Goal: Participate in discussion: Engage in conversation with other users on a specific topic

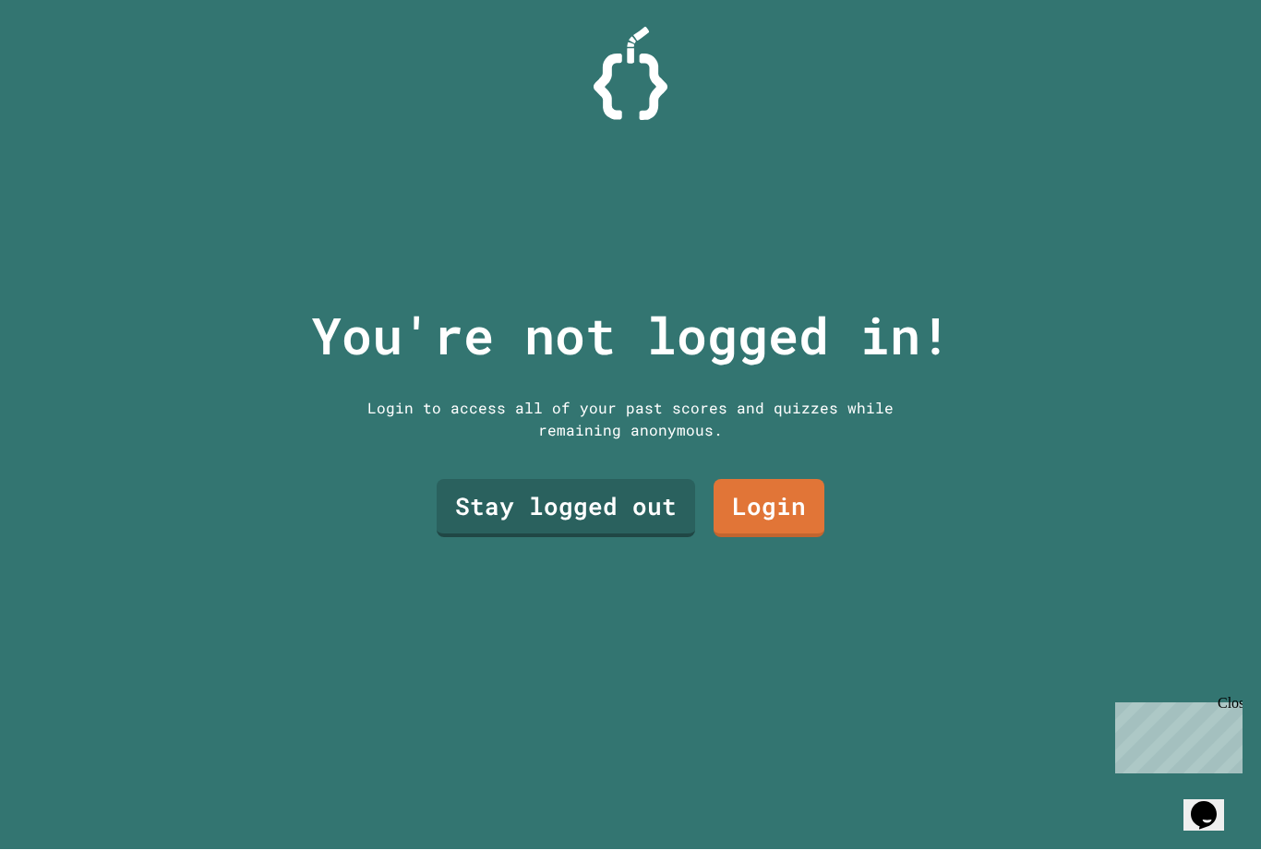
scroll to position [1, 0]
click at [653, 518] on link "Stay logged out" at bounding box center [566, 509] width 259 height 58
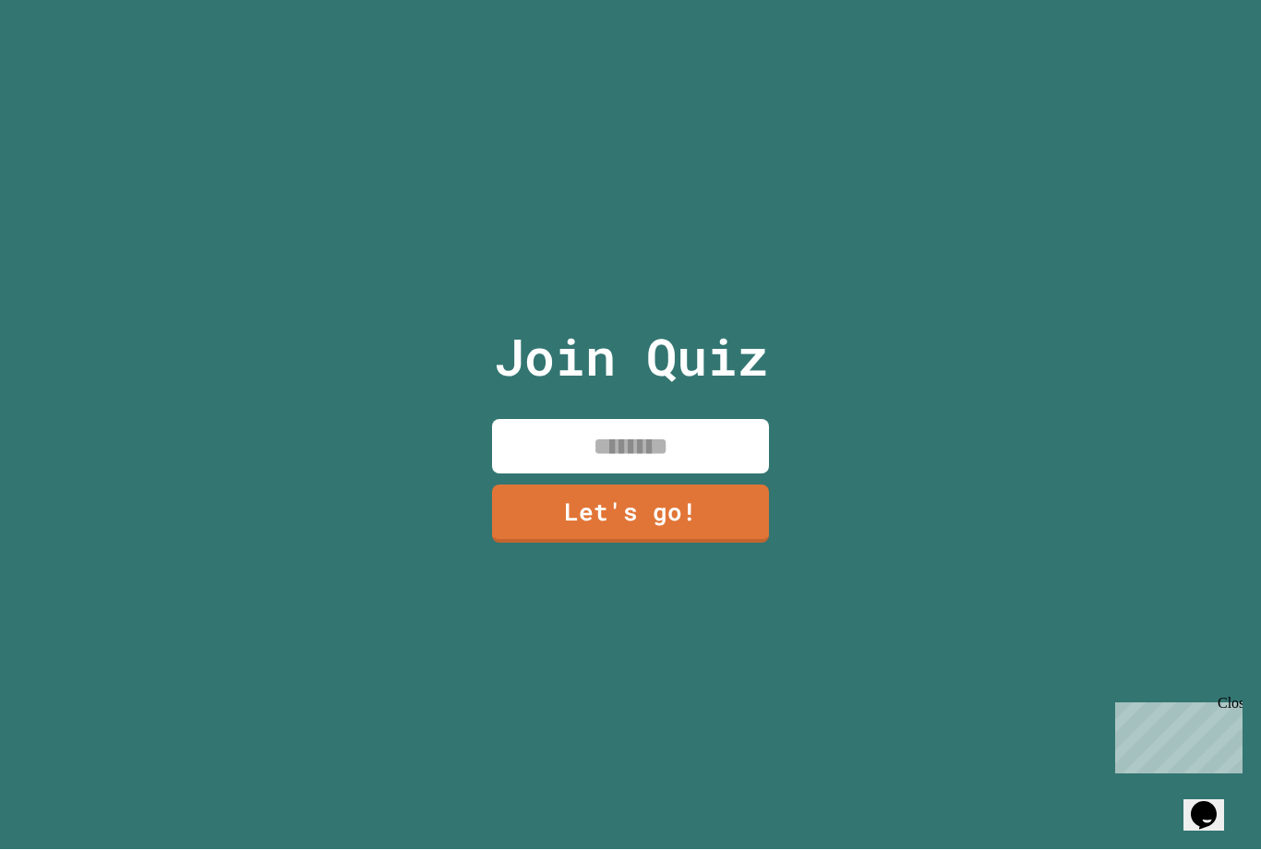
click at [734, 464] on input at bounding box center [630, 447] width 277 height 54
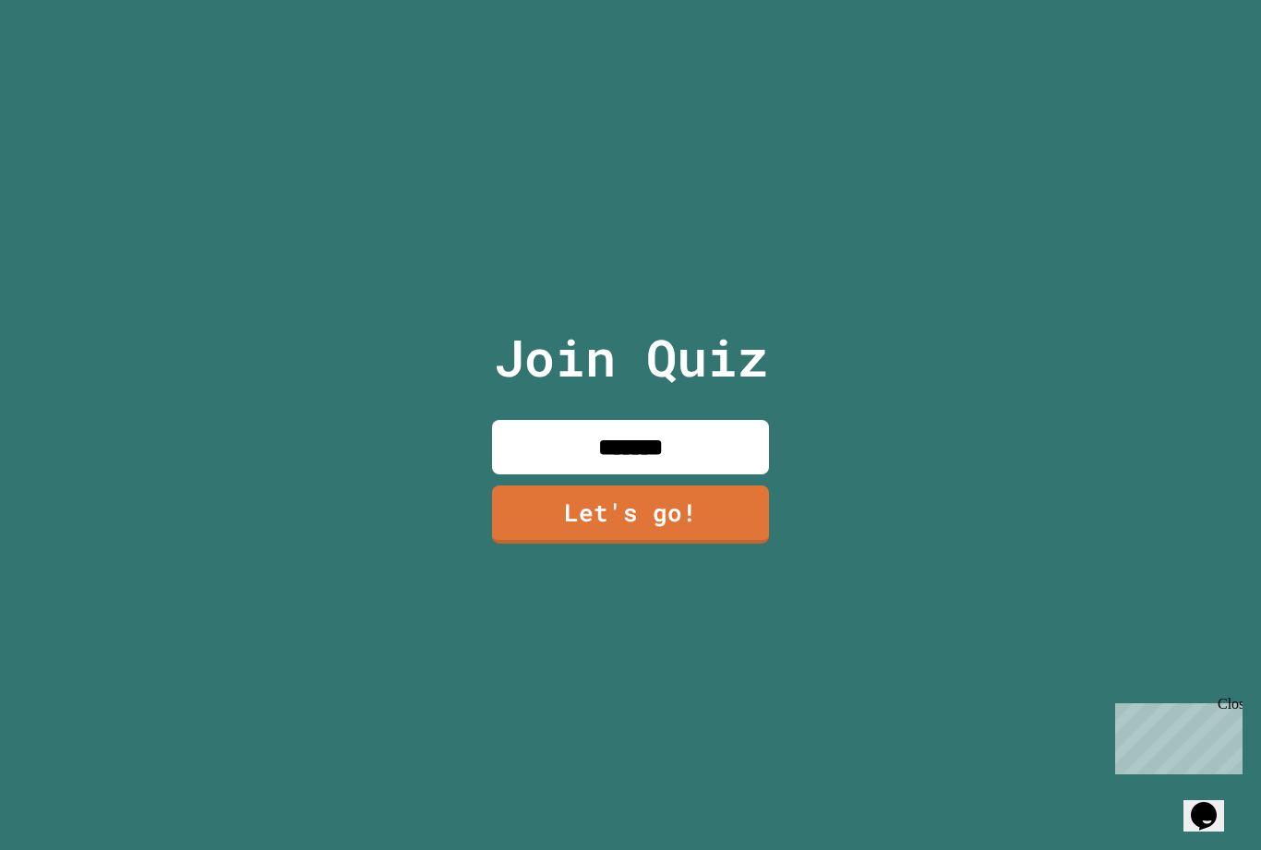
click at [664, 247] on div "Join Quiz ******* Let's go!" at bounding box center [631, 425] width 311 height 850
click at [708, 468] on input "*******" at bounding box center [630, 447] width 277 height 54
type input "*"
type input "*******"
click at [726, 540] on link "Let's go!" at bounding box center [631, 512] width 268 height 61
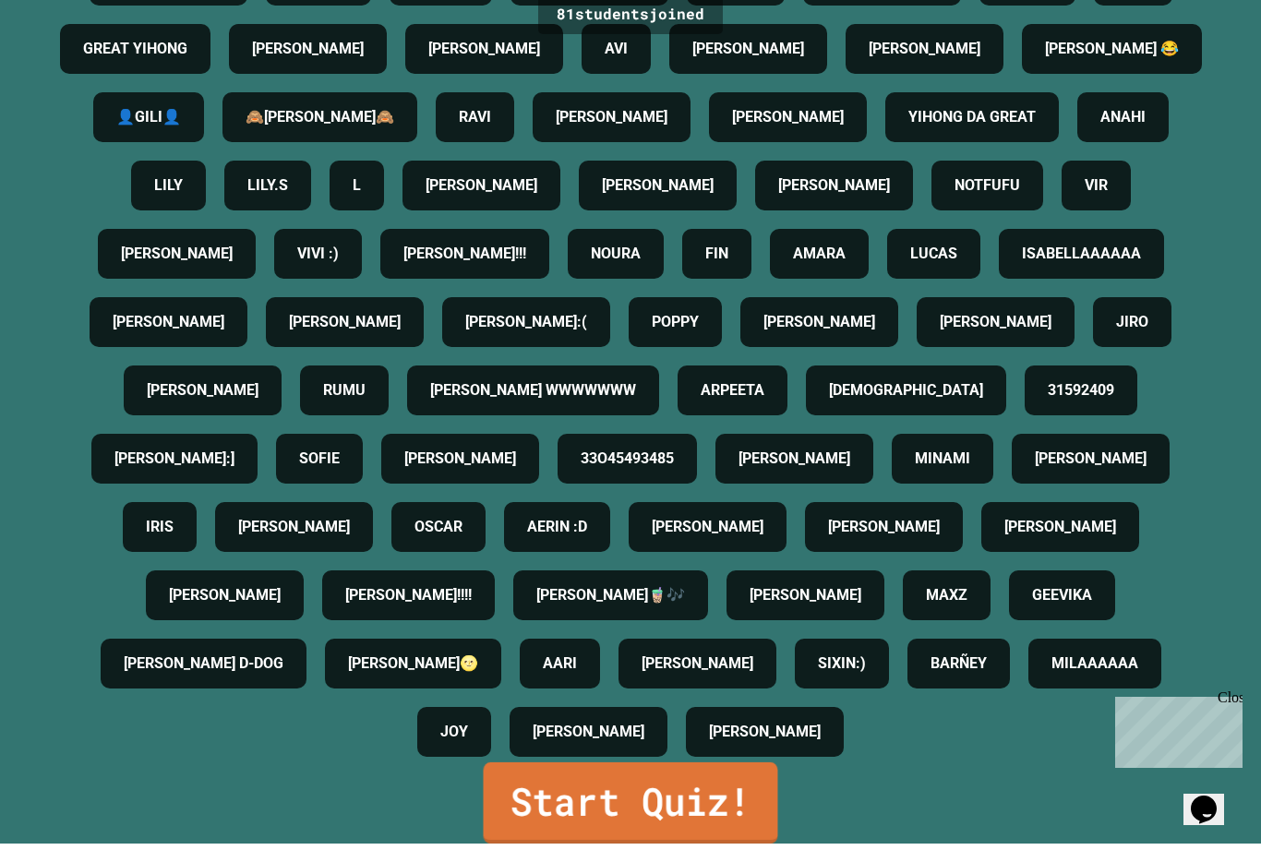
click at [733, 827] on link "Start Quiz!" at bounding box center [631, 809] width 295 height 81
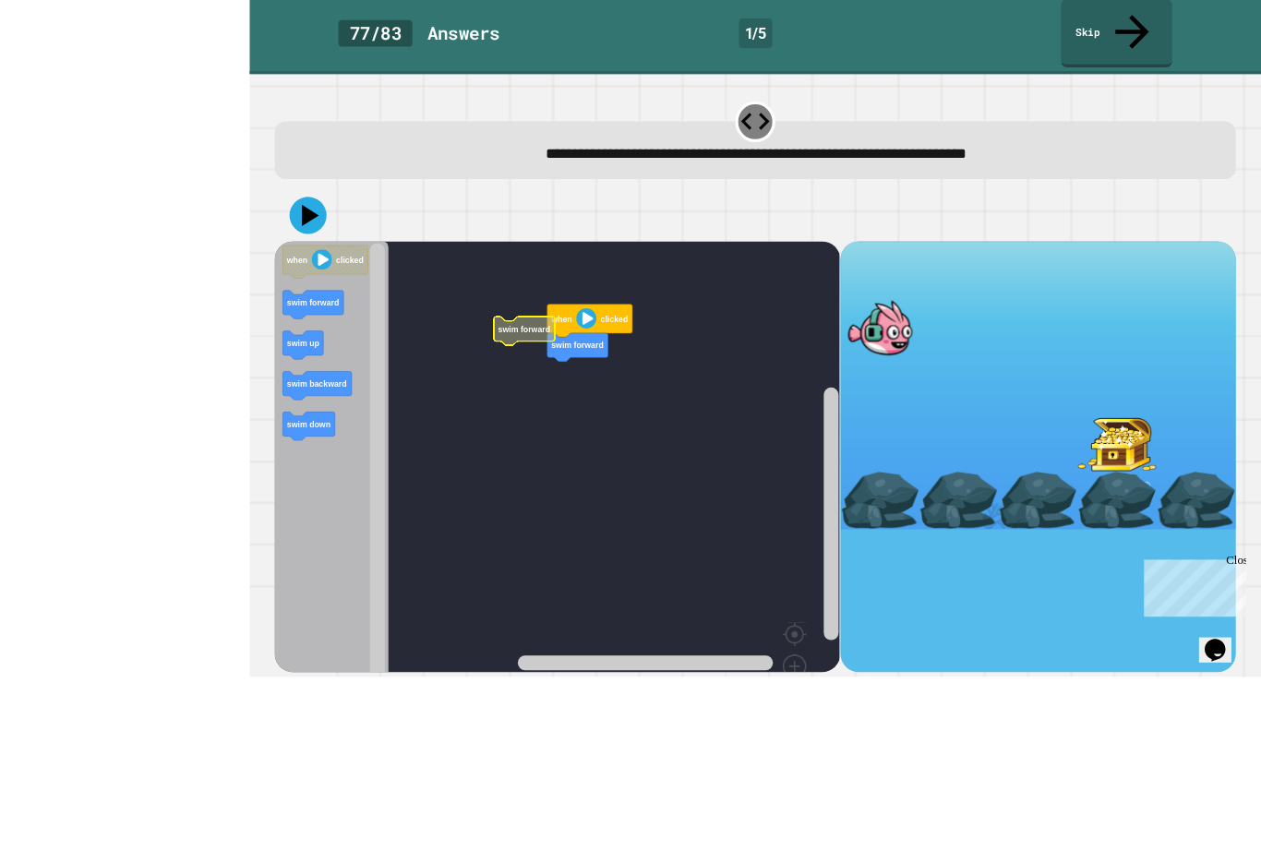
scroll to position [42, 0]
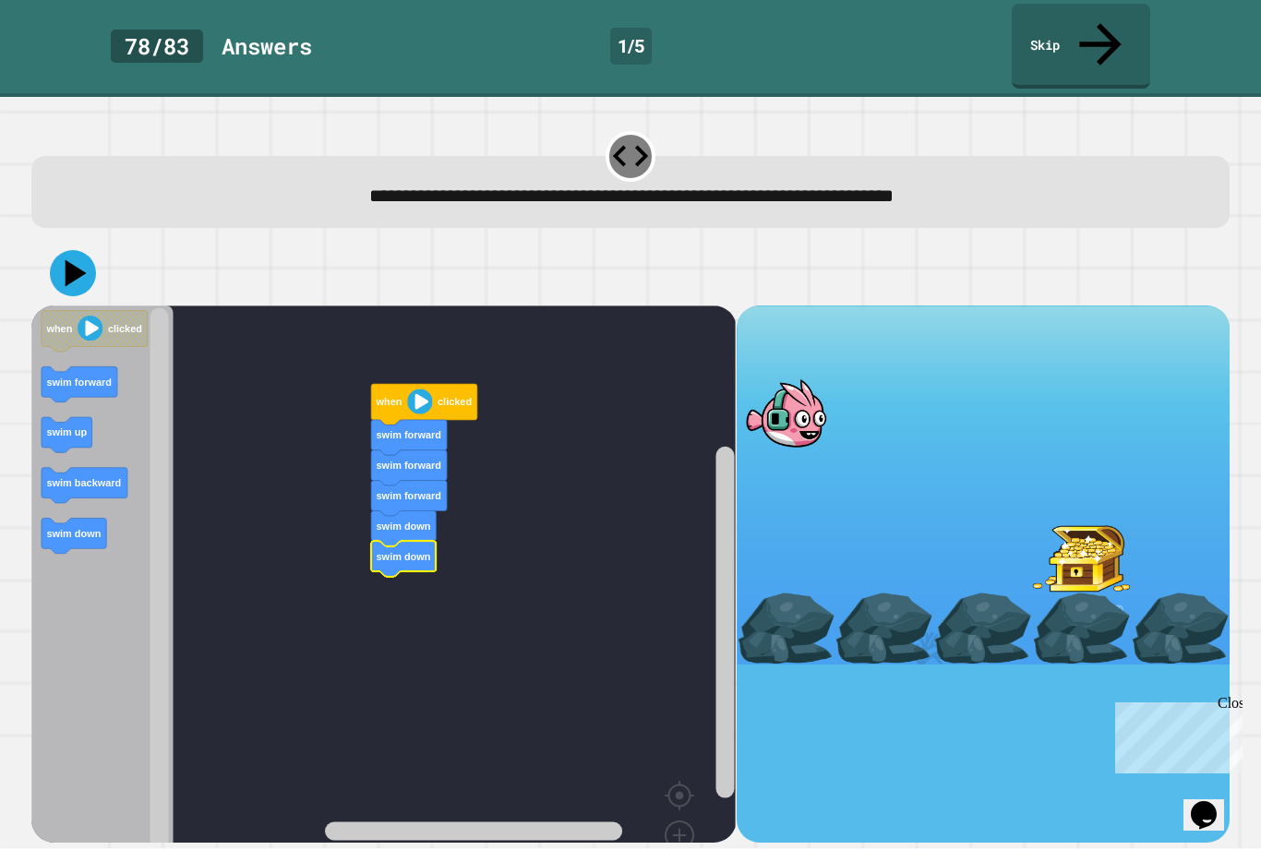
click at [82, 251] on icon at bounding box center [73, 274] width 46 height 46
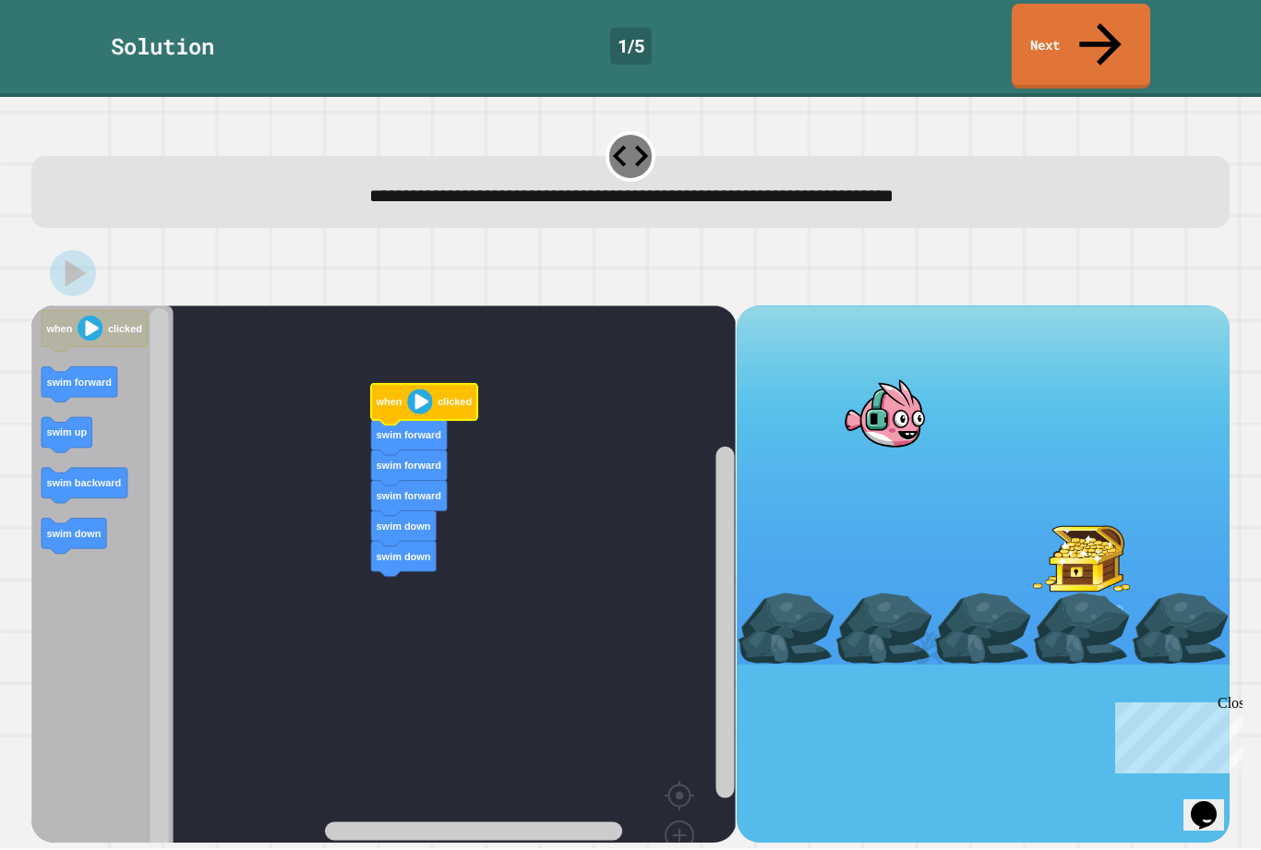
click at [405, 385] on icon "Blockly Workspace" at bounding box center [424, 405] width 106 height 41
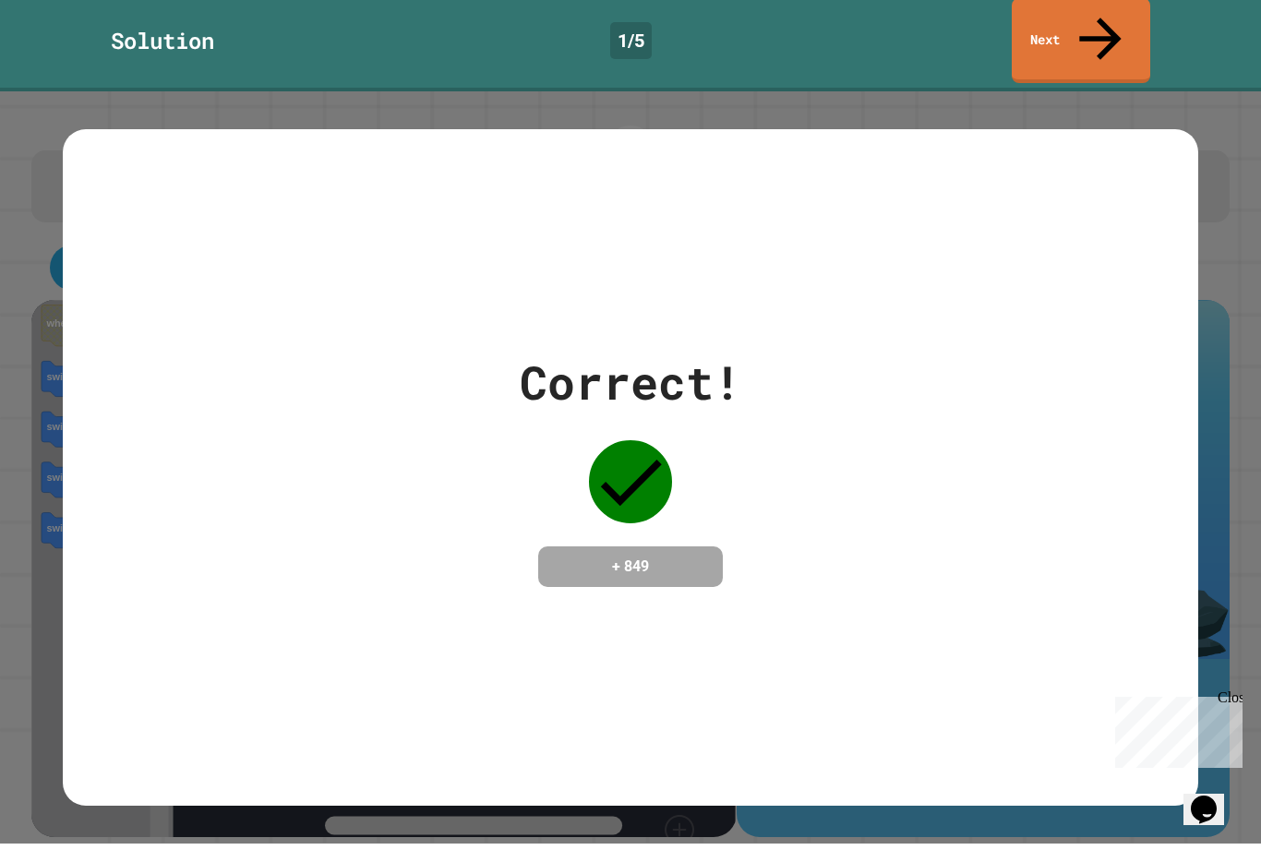
scroll to position [0, 0]
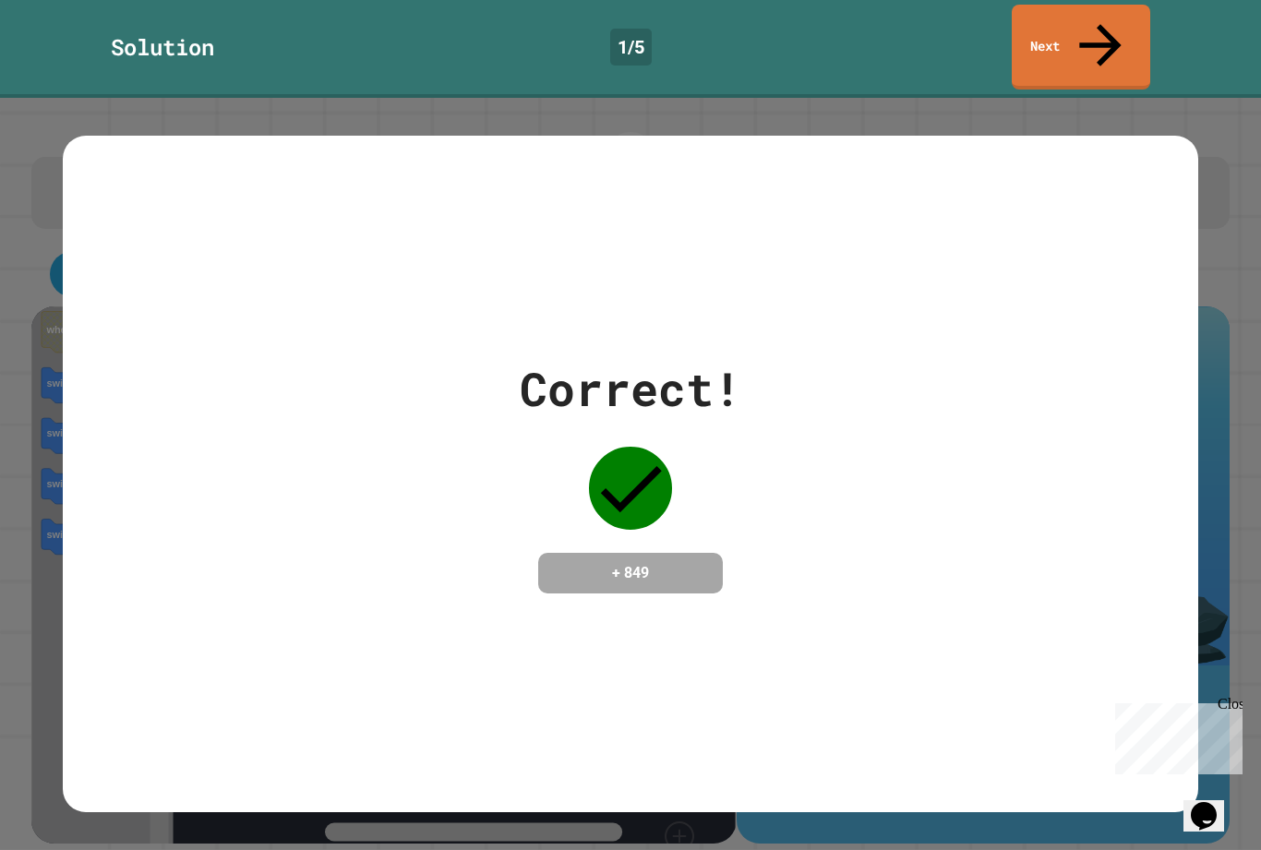
click at [1099, 27] on icon at bounding box center [1100, 45] width 63 height 63
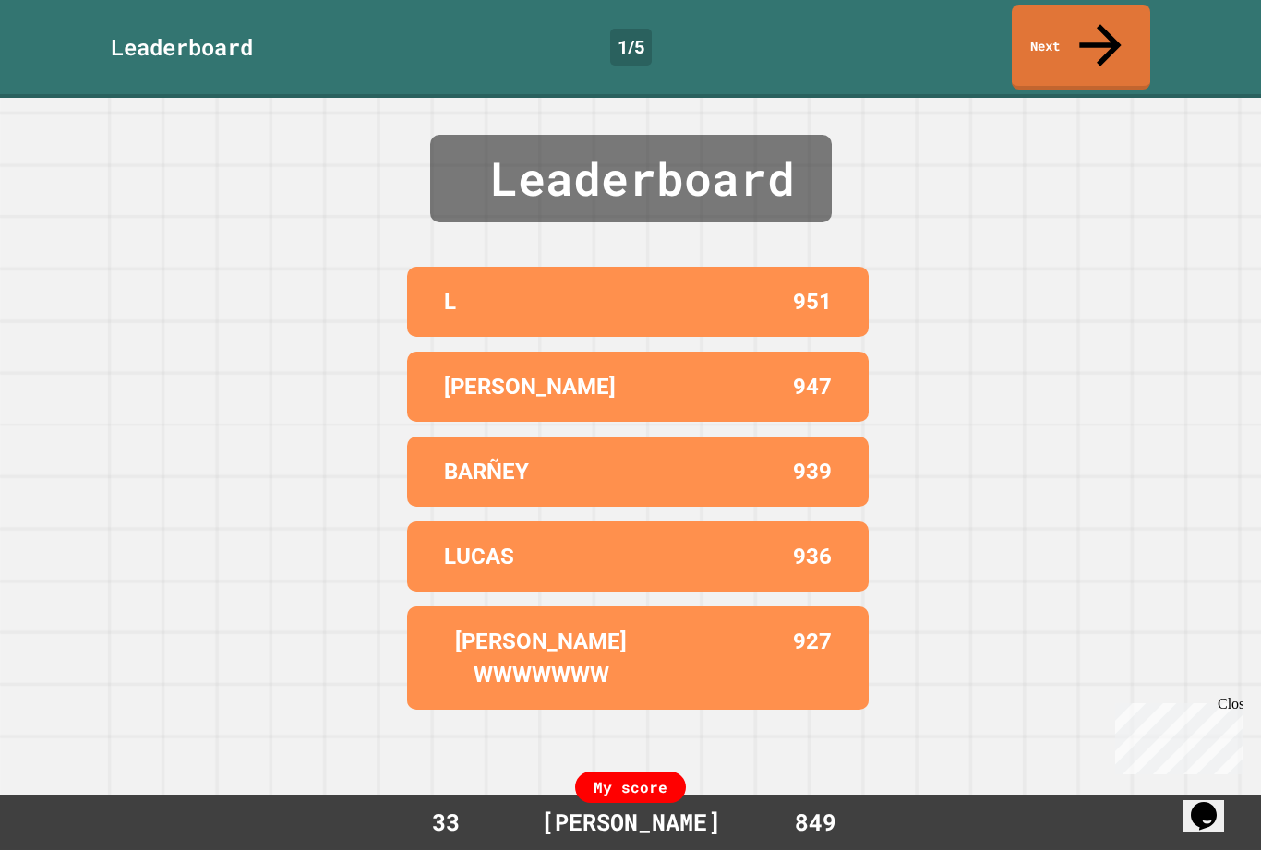
click at [1124, 6] on link "Next" at bounding box center [1081, 47] width 138 height 85
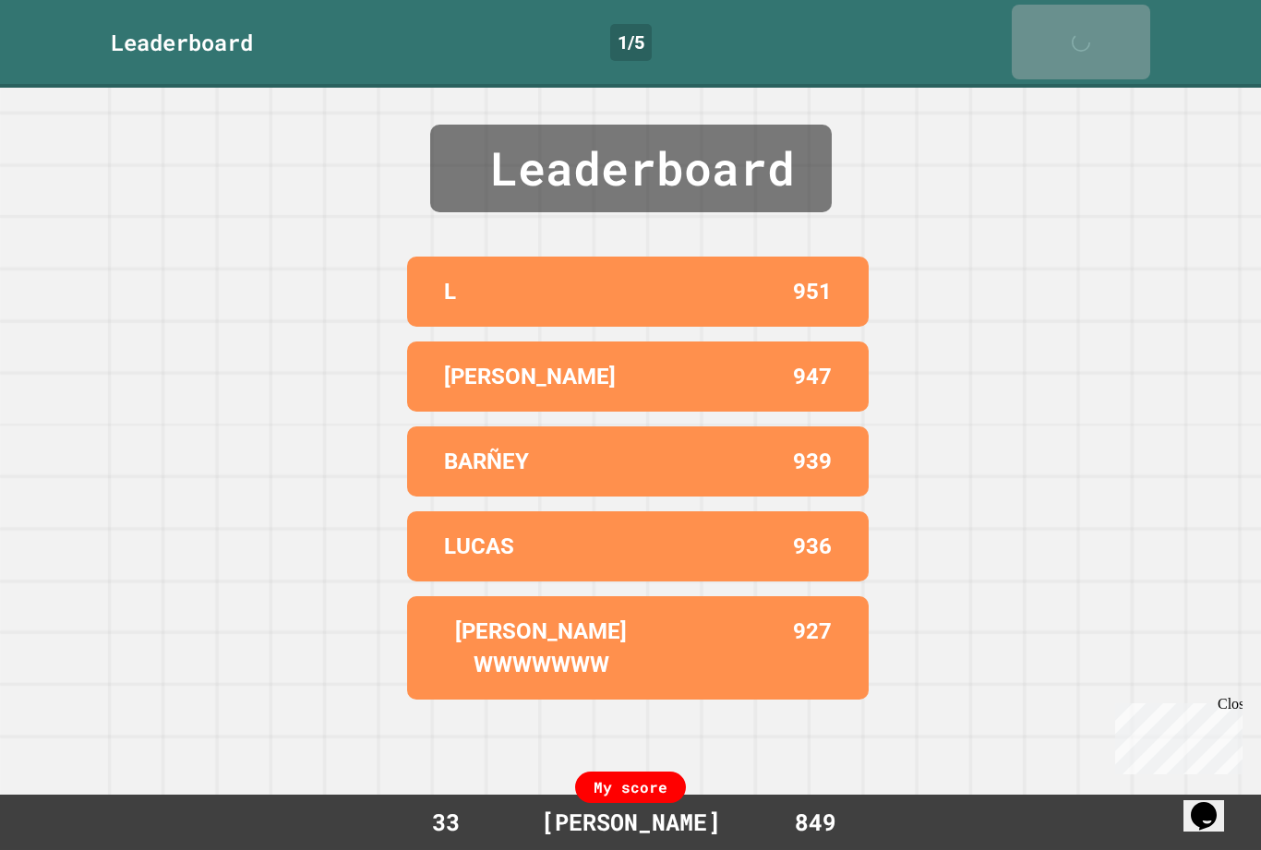
click at [1119, 26] on link "Next" at bounding box center [1081, 42] width 138 height 75
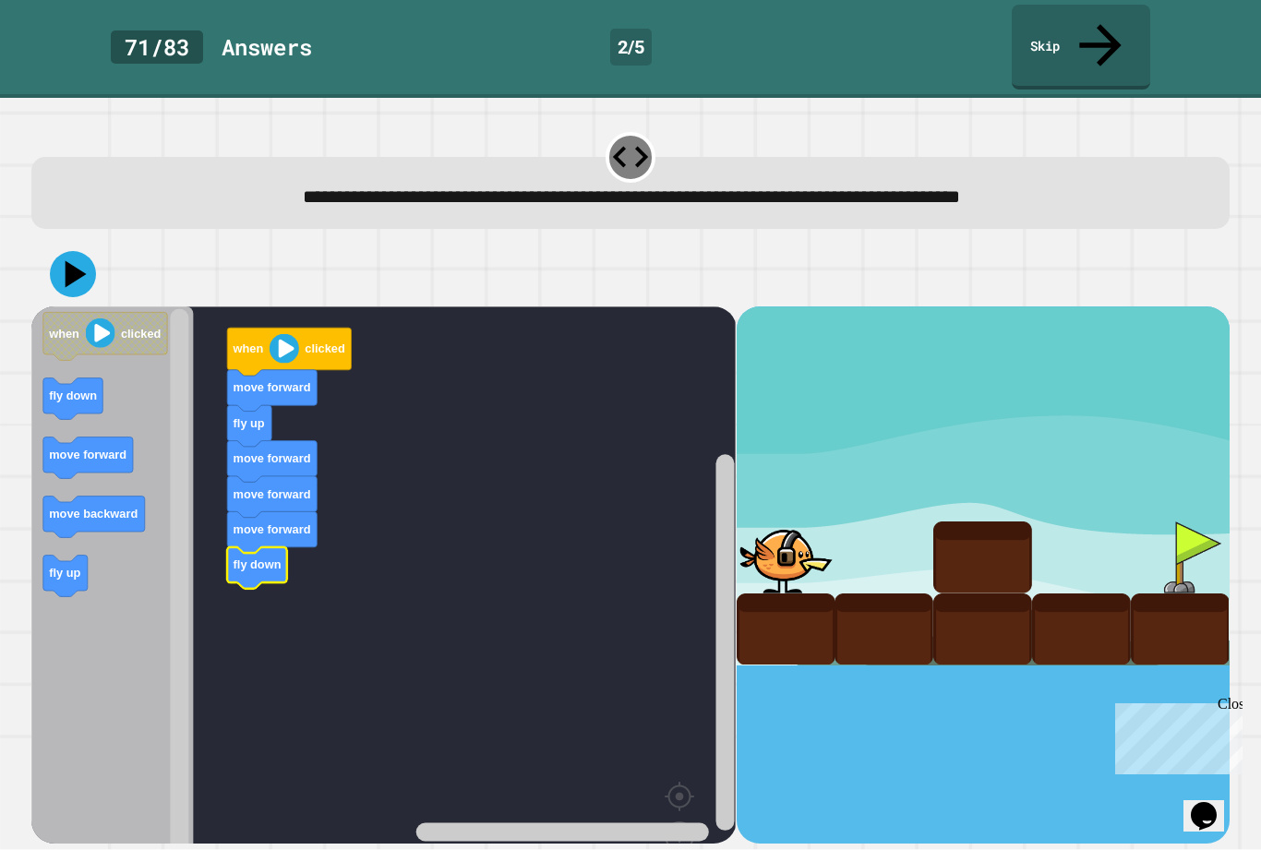
click at [70, 260] on icon at bounding box center [76, 273] width 21 height 27
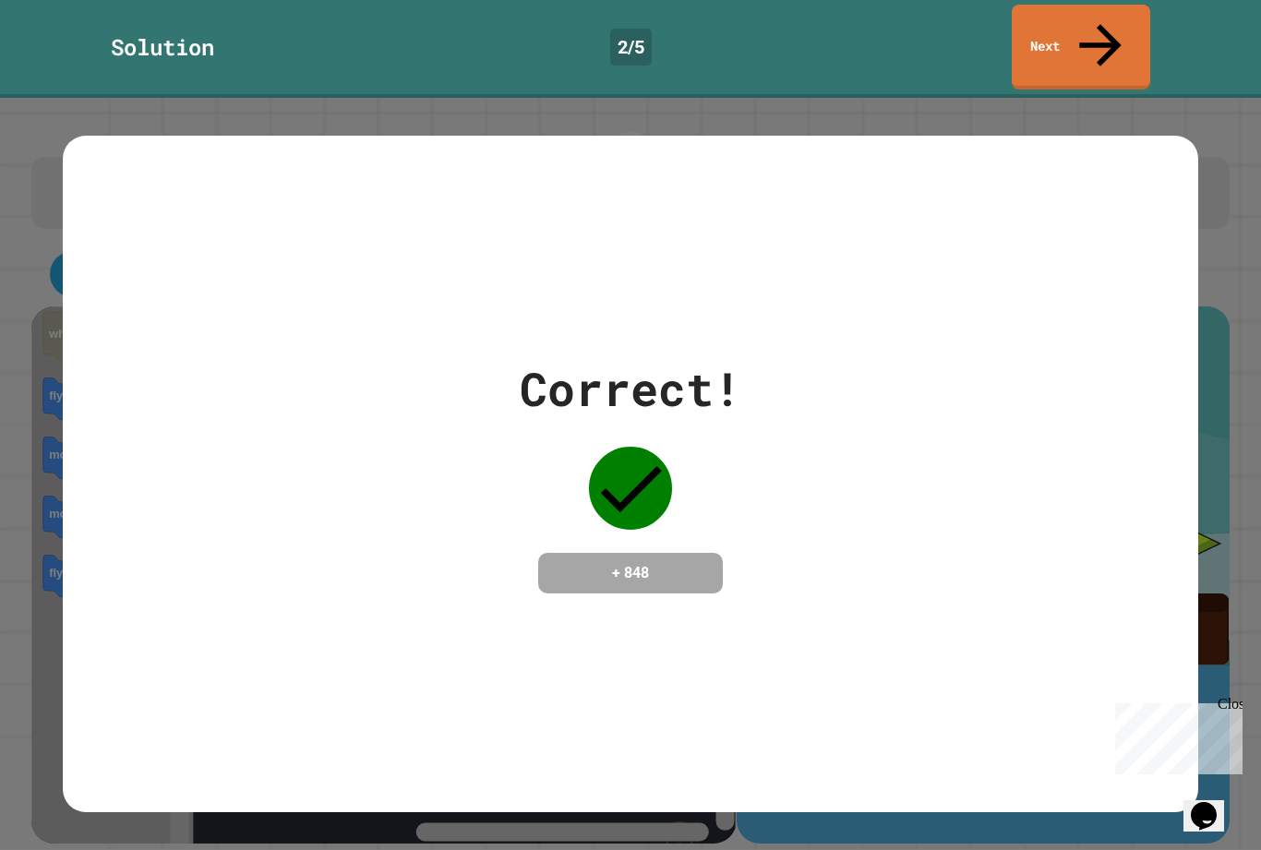
click at [1110, 32] on icon at bounding box center [1100, 45] width 63 height 63
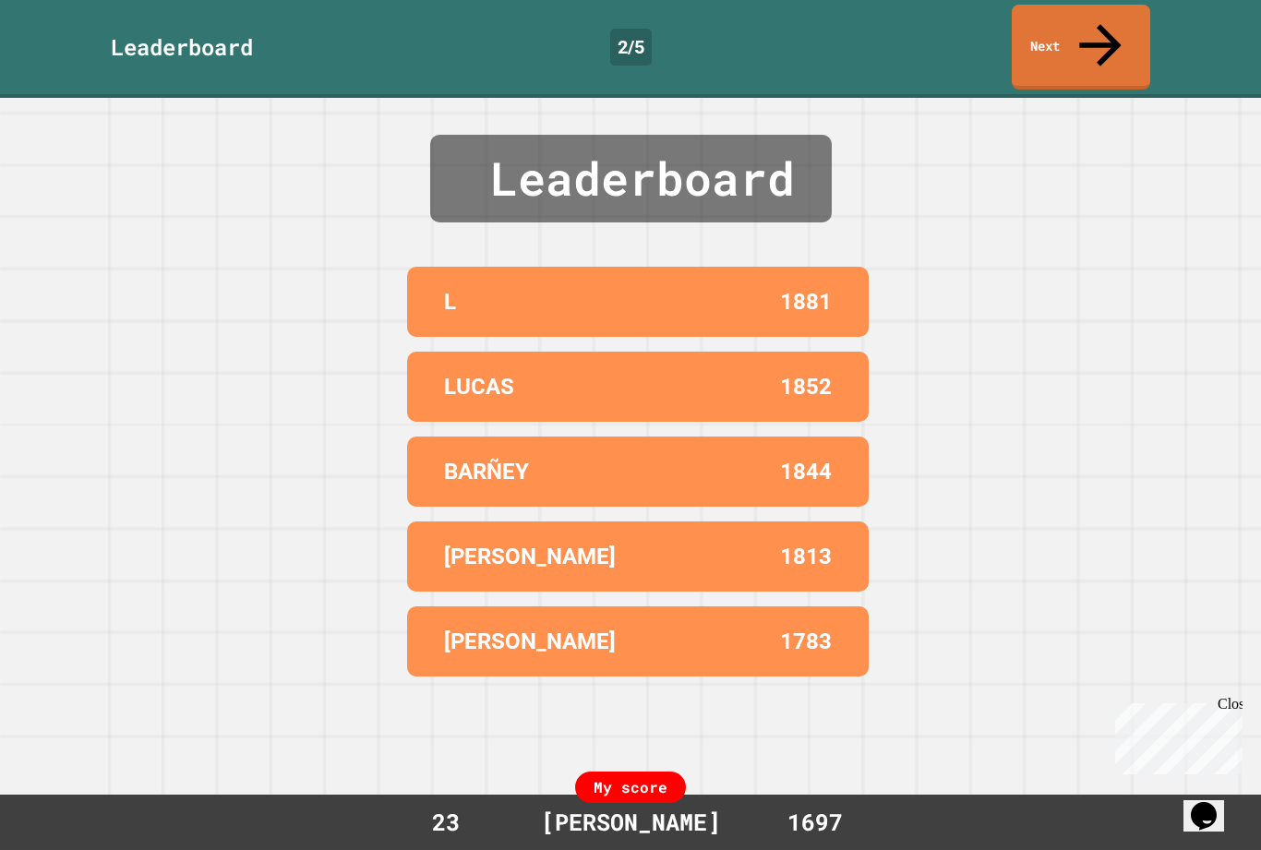
click at [1073, 25] on link "Next" at bounding box center [1081, 47] width 138 height 85
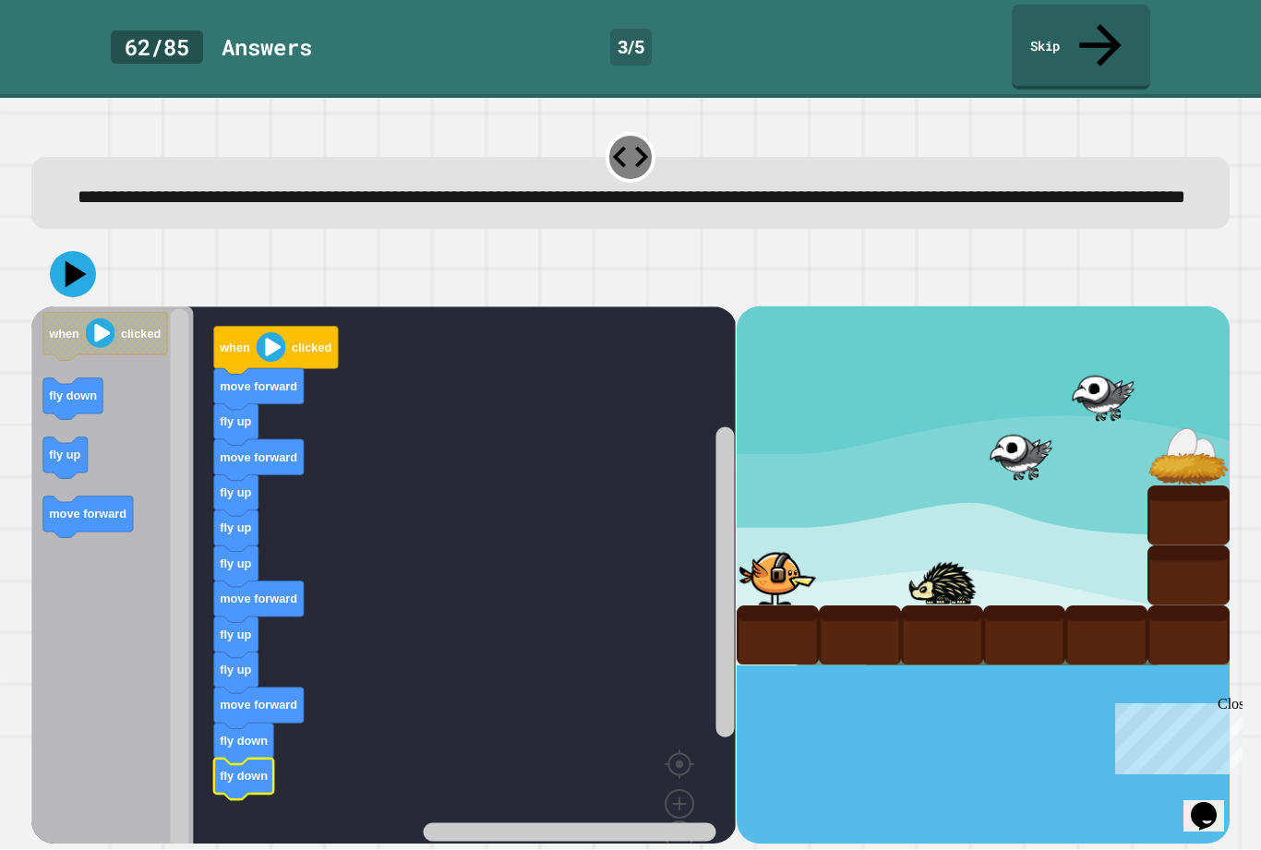
click at [66, 272] on icon at bounding box center [73, 274] width 46 height 46
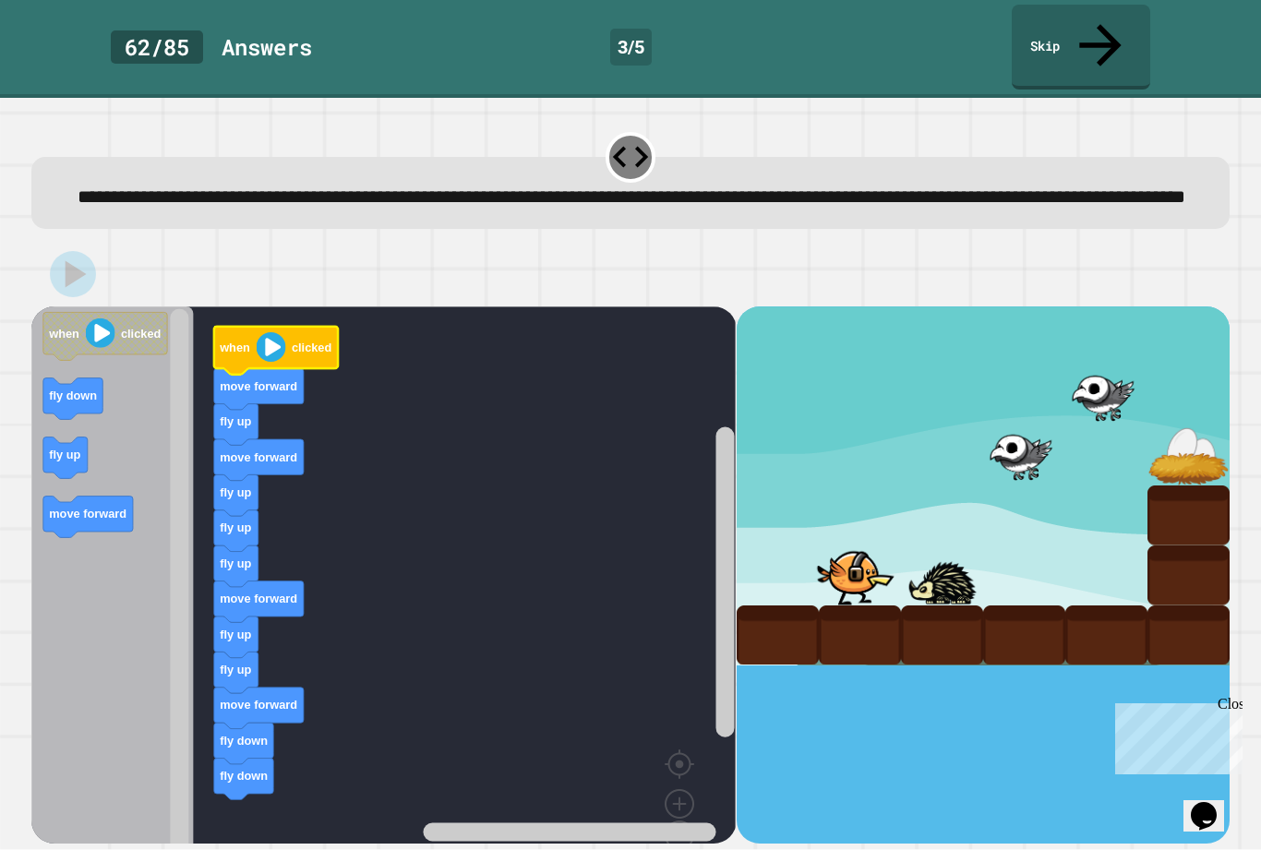
click at [298, 343] on text "clicked" at bounding box center [312, 348] width 40 height 14
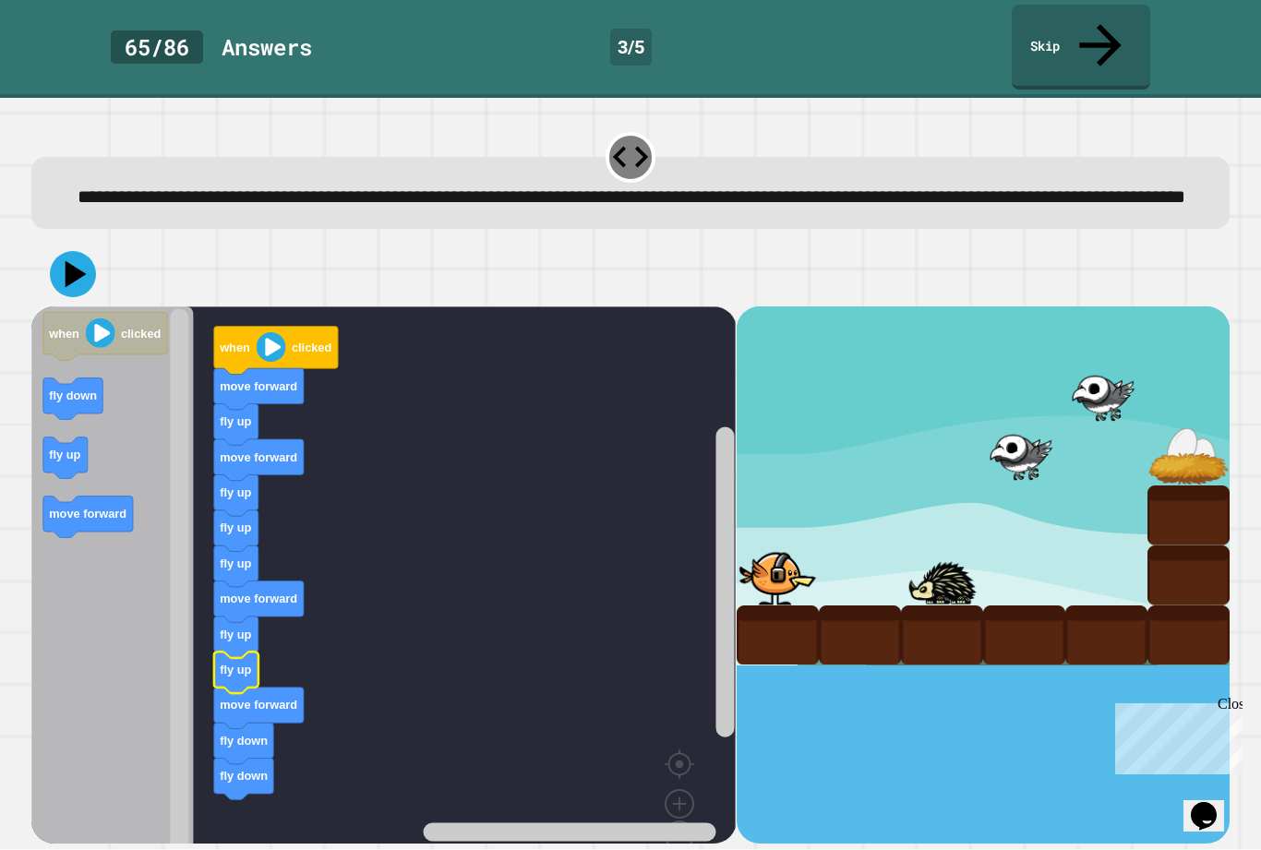
click at [230, 663] on text "fly up" at bounding box center [235, 670] width 31 height 14
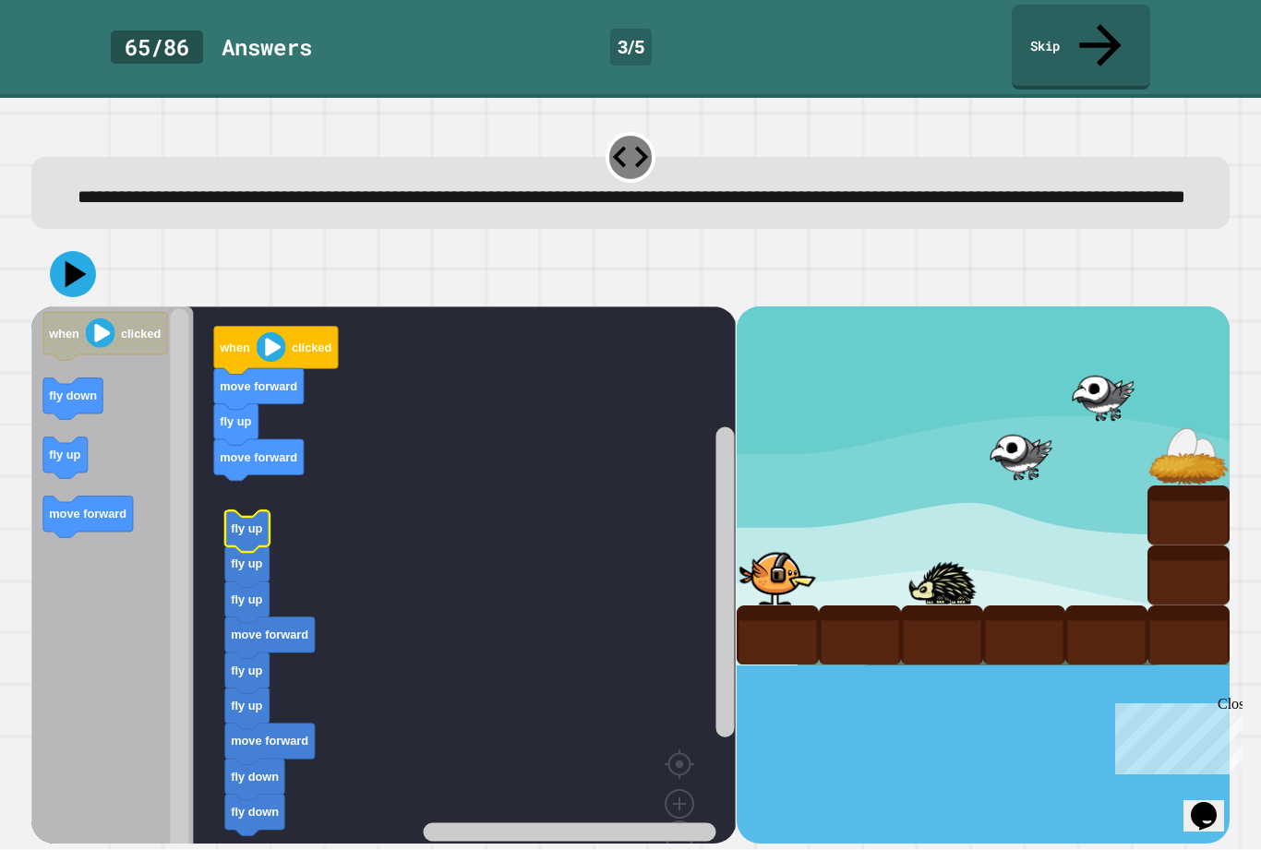
click at [251, 497] on rect "Blockly Workspace" at bounding box center [383, 599] width 704 height 585
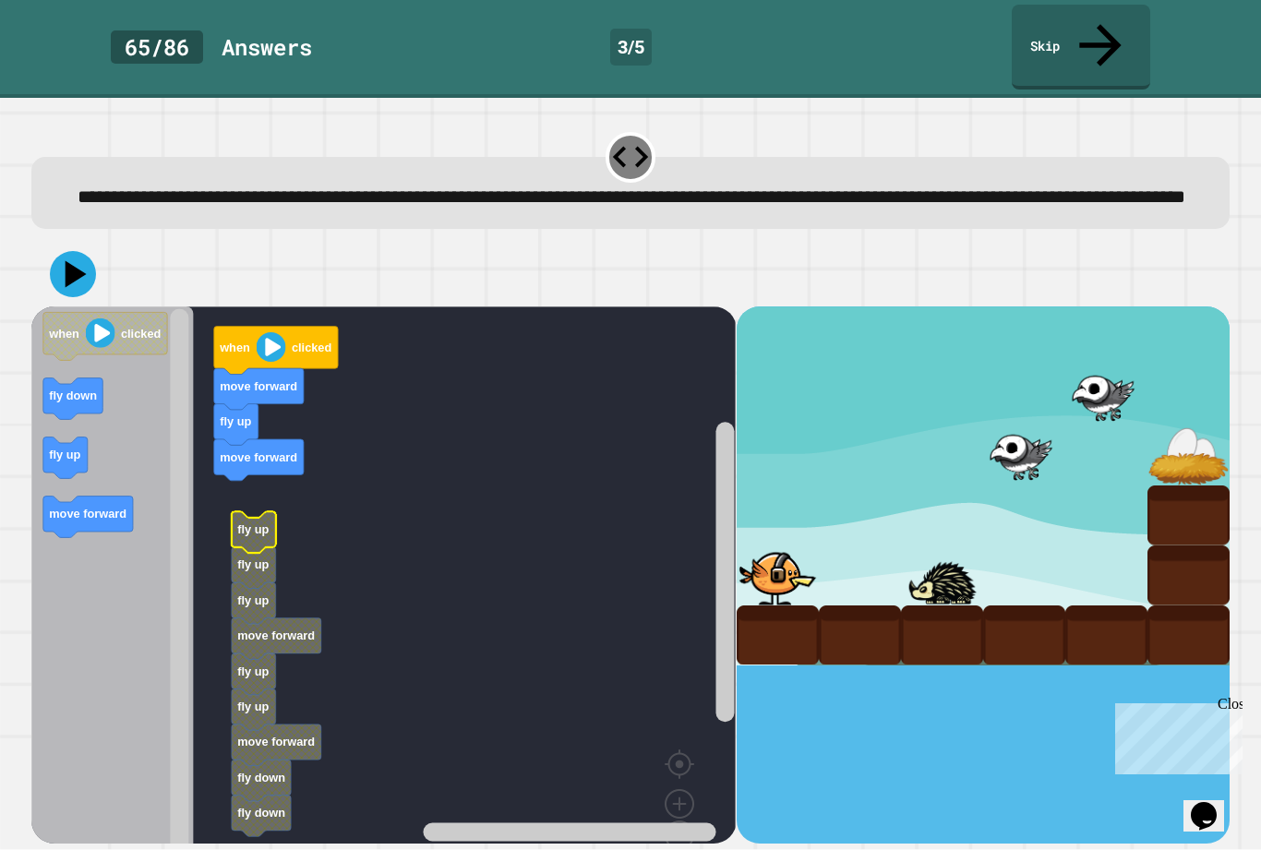
click at [263, 523] on text "fly up" at bounding box center [252, 530] width 31 height 14
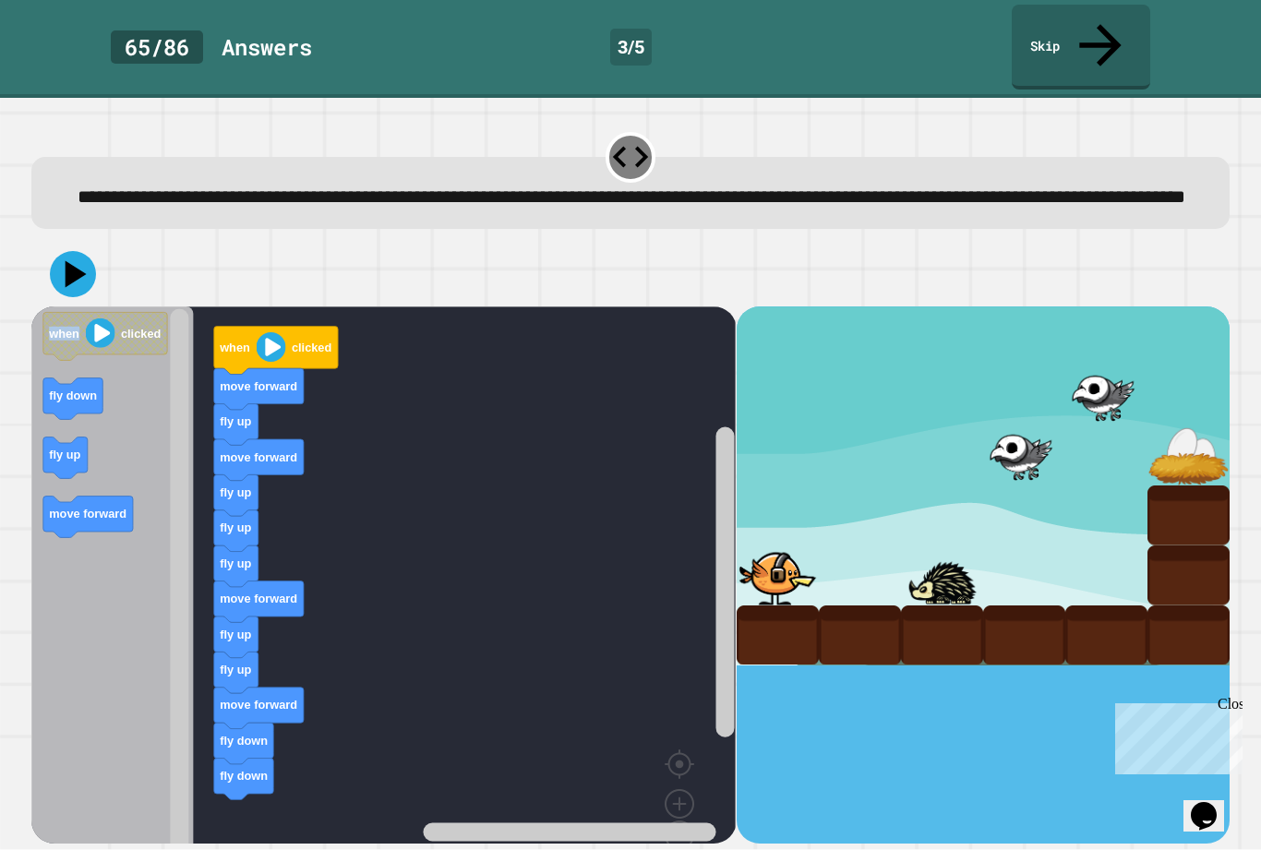
click at [391, 336] on rect "Blockly Workspace" at bounding box center [383, 599] width 704 height 585
click at [388, 338] on rect "Blockly Workspace" at bounding box center [383, 599] width 704 height 585
click at [388, 337] on rect "Blockly Workspace" at bounding box center [383, 599] width 704 height 585
click at [418, 355] on rect "Blockly Workspace" at bounding box center [383, 599] width 704 height 585
click at [424, 403] on rect "Blockly Workspace" at bounding box center [383, 599] width 704 height 585
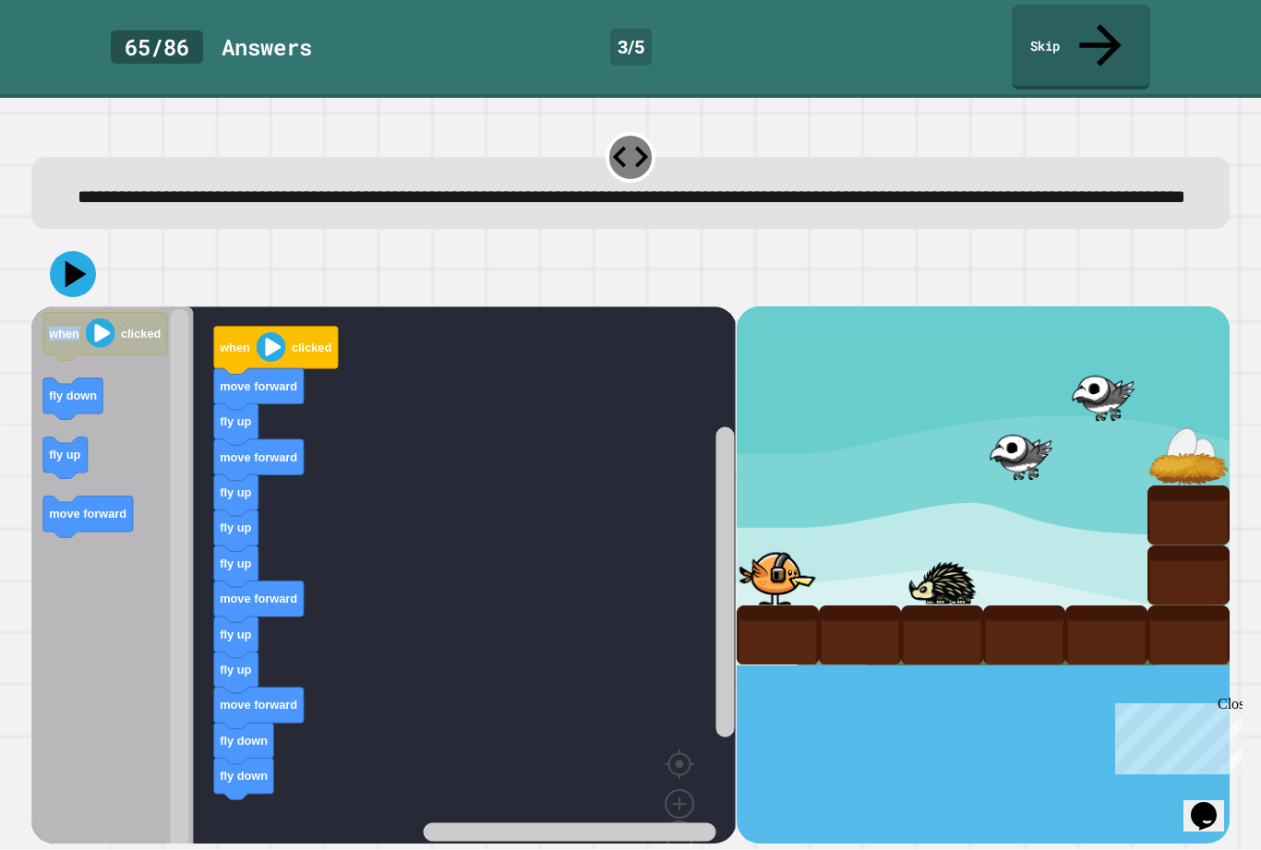
click at [116, 289] on div at bounding box center [630, 274] width 1198 height 65
click at [189, 264] on div at bounding box center [630, 274] width 1198 height 65
click at [253, 497] on icon "Blockly Workspace" at bounding box center [236, 496] width 44 height 42
click at [250, 493] on text "fly up" at bounding box center [235, 493] width 31 height 14
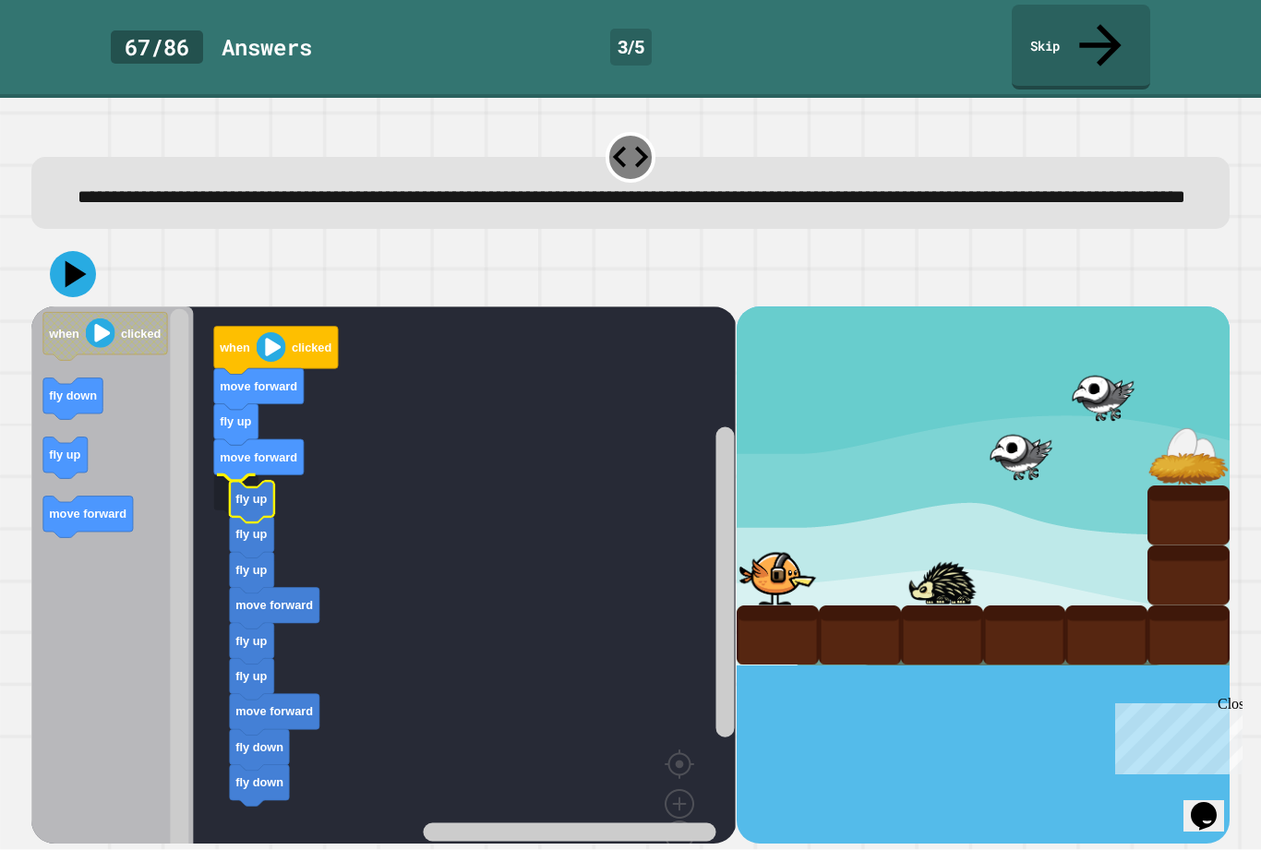
click at [249, 493] on rect "Blockly Workspace" at bounding box center [383, 599] width 704 height 585
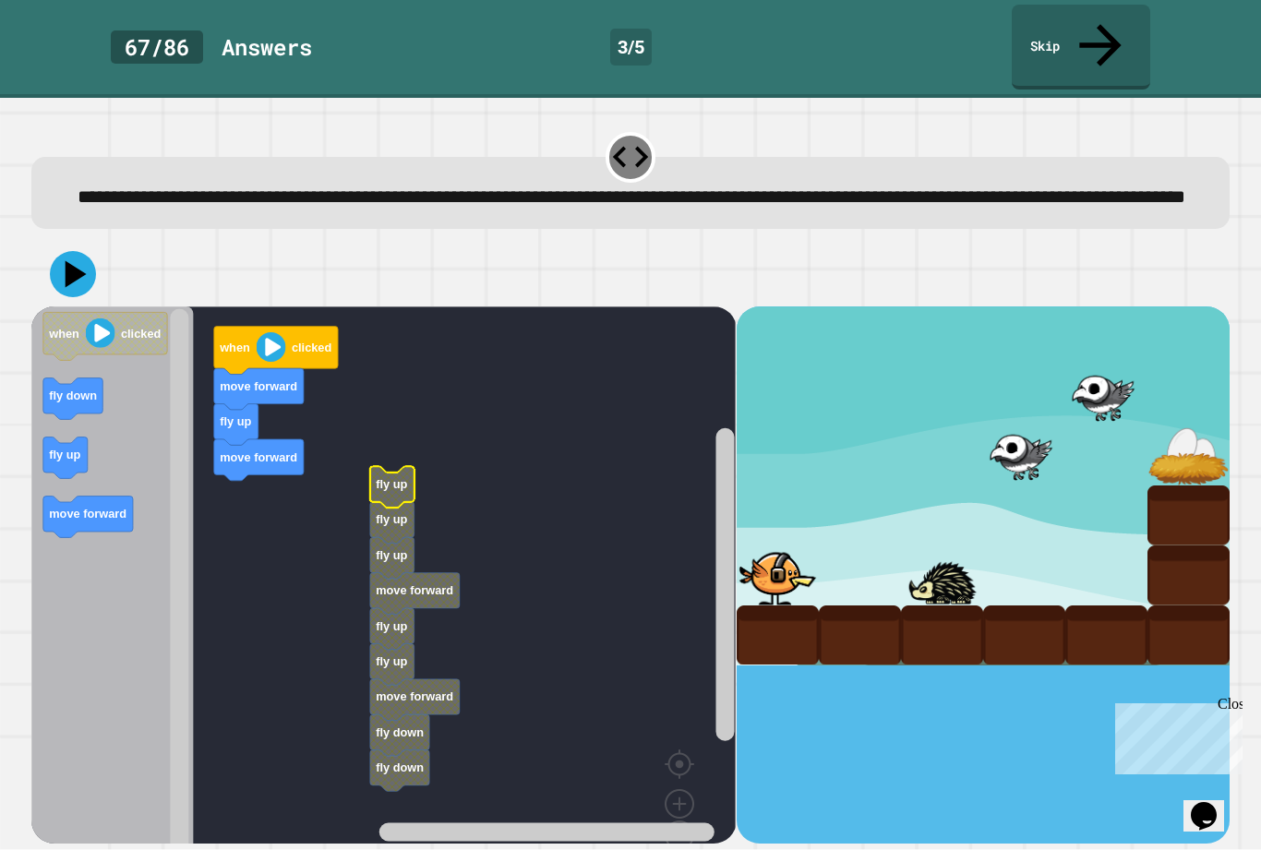
click at [380, 518] on text "fly up" at bounding box center [391, 520] width 31 height 14
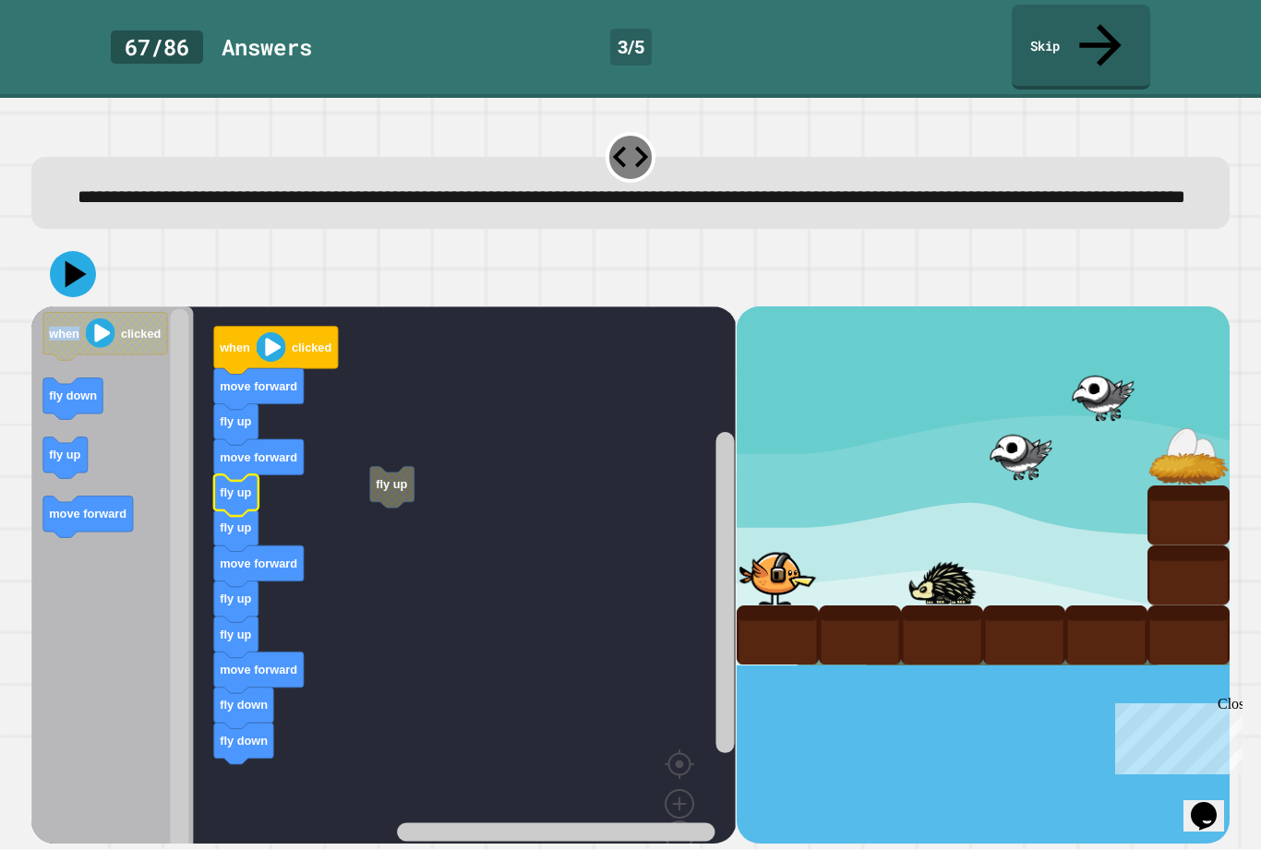
click at [545, 401] on rect "Blockly Workspace" at bounding box center [383, 599] width 704 height 585
click at [518, 444] on rect "Blockly Workspace" at bounding box center [383, 599] width 704 height 585
click at [64, 261] on icon at bounding box center [73, 274] width 46 height 46
click at [271, 346] on image "Blockly Workspace" at bounding box center [272, 347] width 30 height 30
click at [237, 524] on text "fly up" at bounding box center [235, 529] width 31 height 14
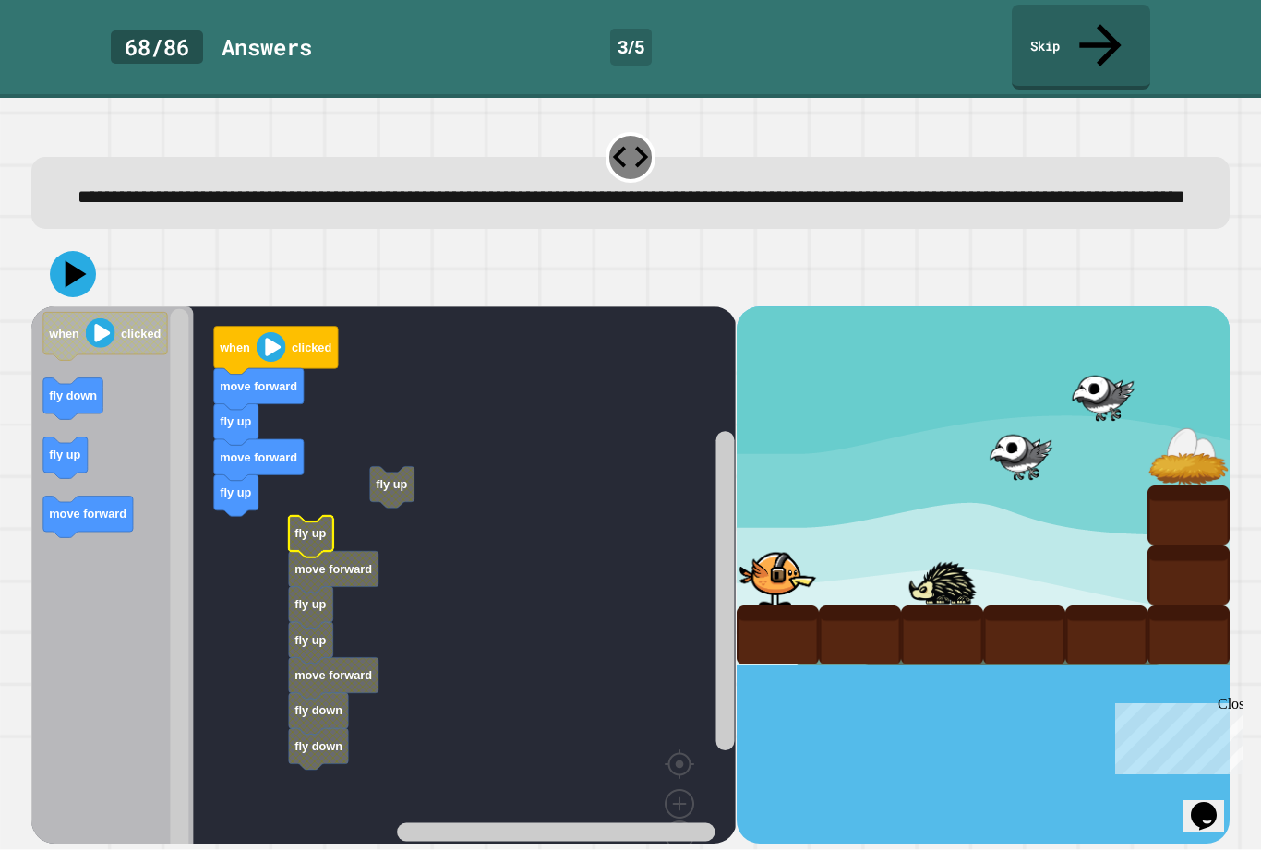
click at [314, 541] on text "fly up" at bounding box center [310, 534] width 31 height 14
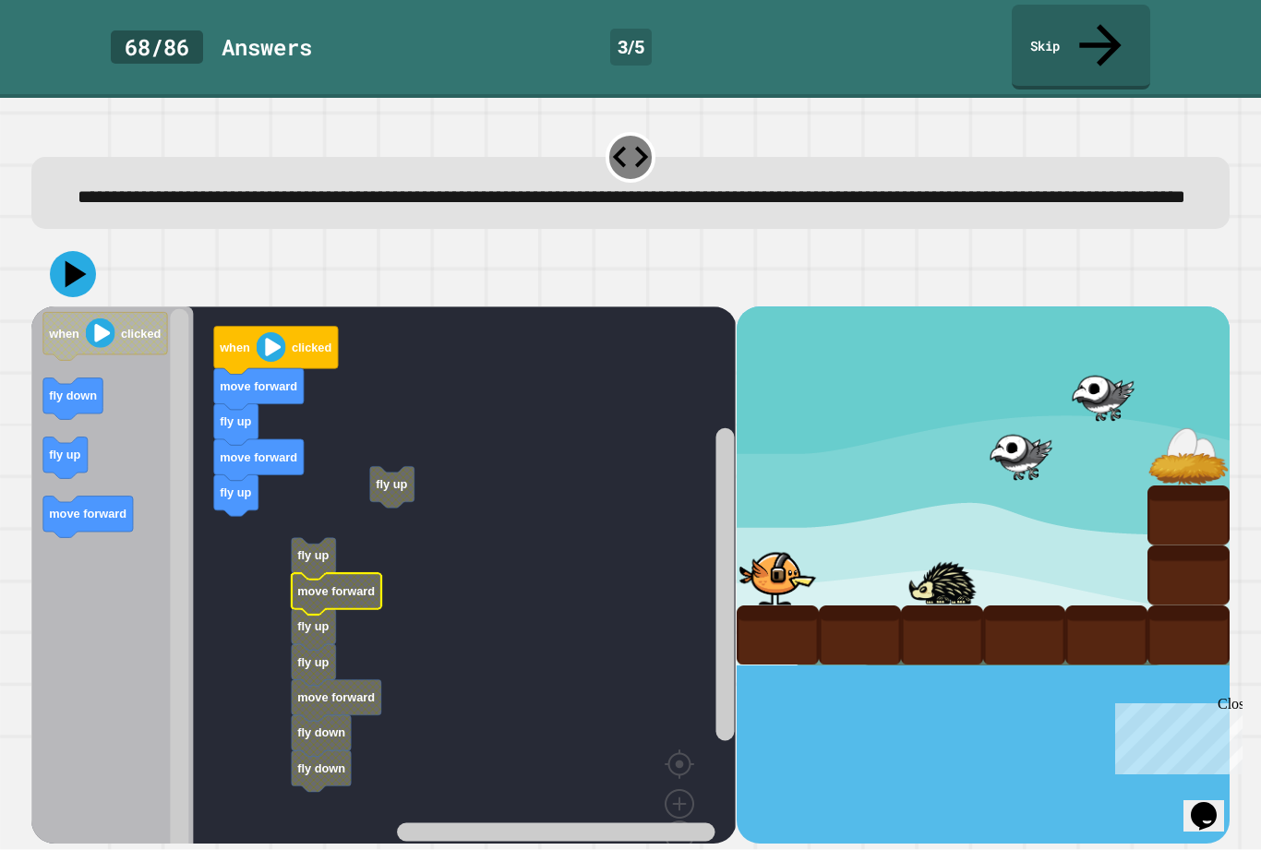
click at [323, 584] on text "move forward" at bounding box center [336, 591] width 78 height 14
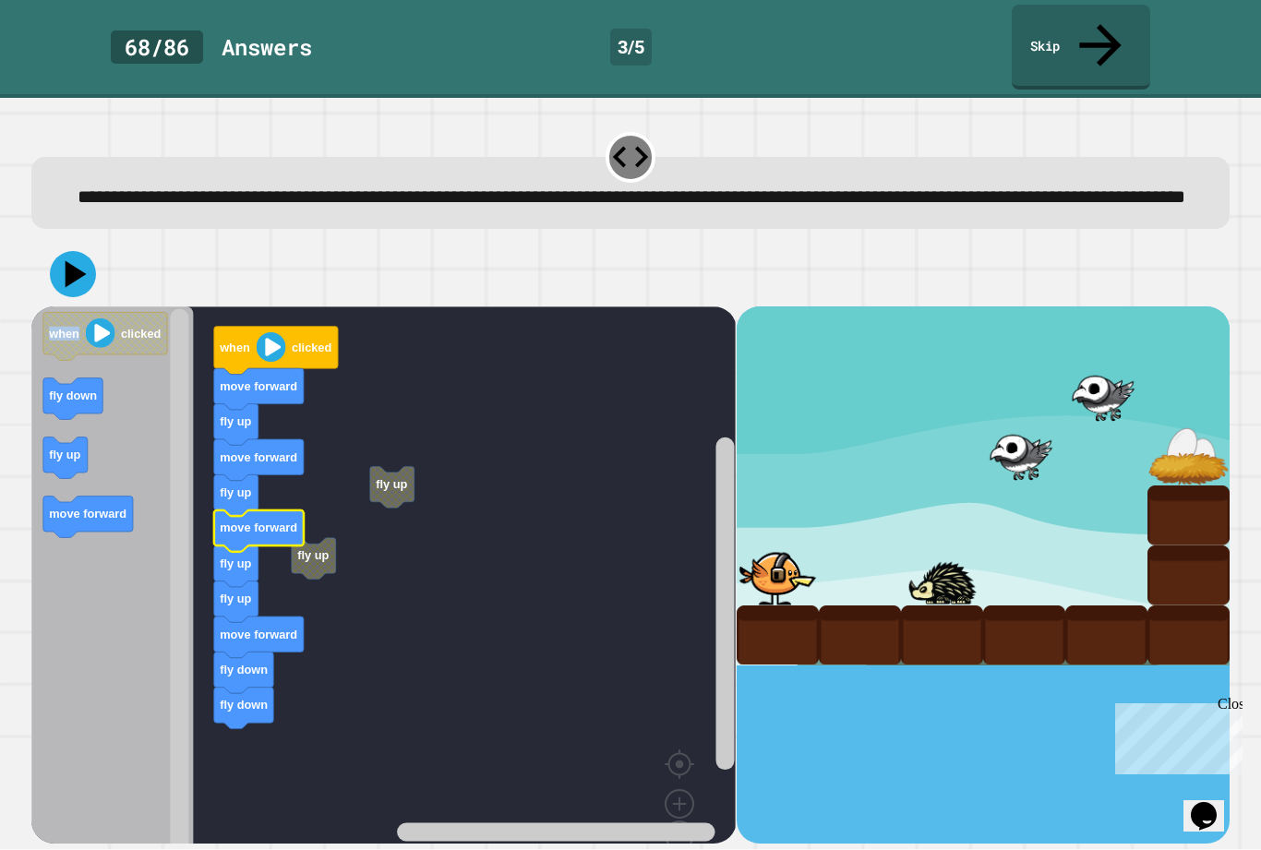
click at [421, 307] on rect "Blockly Workspace" at bounding box center [383, 599] width 704 height 585
click at [88, 261] on icon at bounding box center [73, 274] width 46 height 46
click at [313, 328] on icon "Blockly Workspace" at bounding box center [276, 351] width 124 height 48
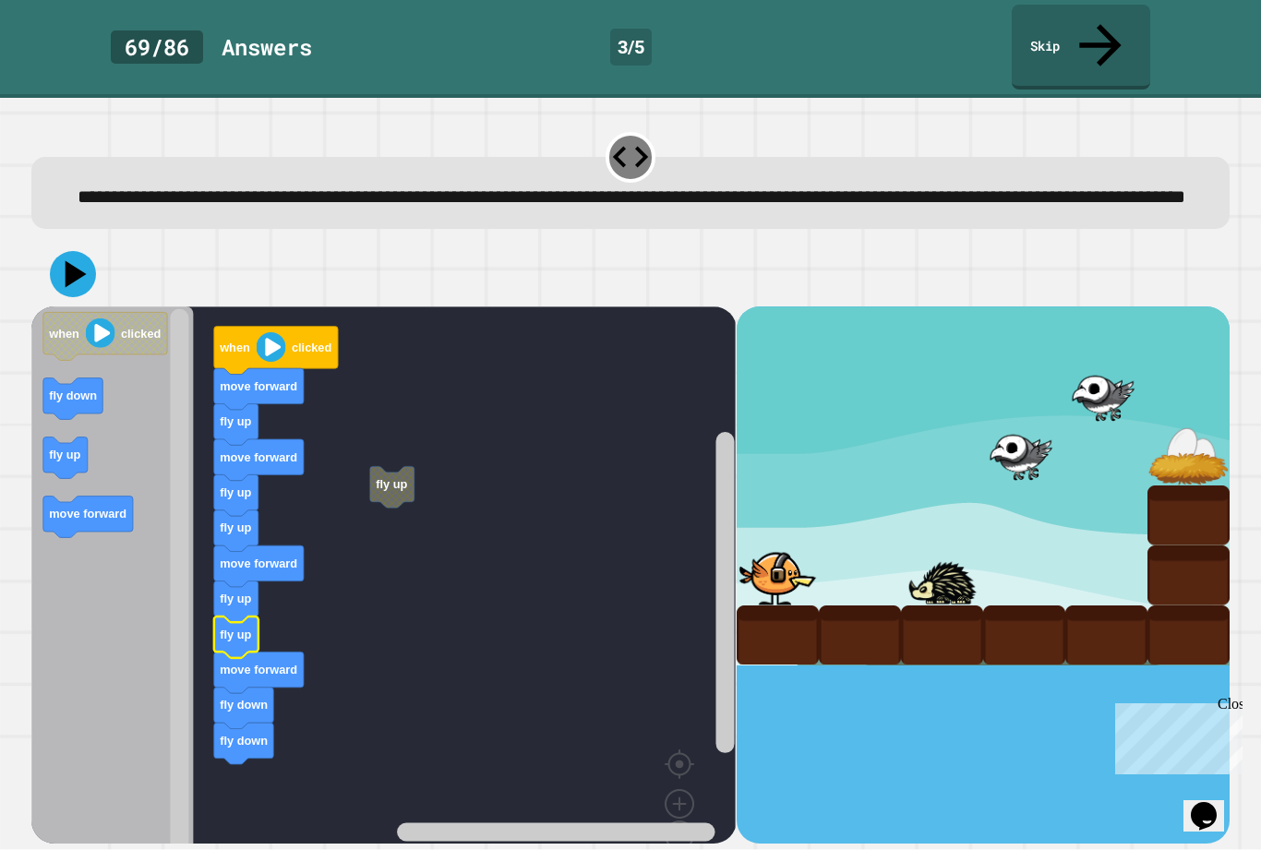
click at [246, 628] on text "fly up" at bounding box center [235, 635] width 31 height 14
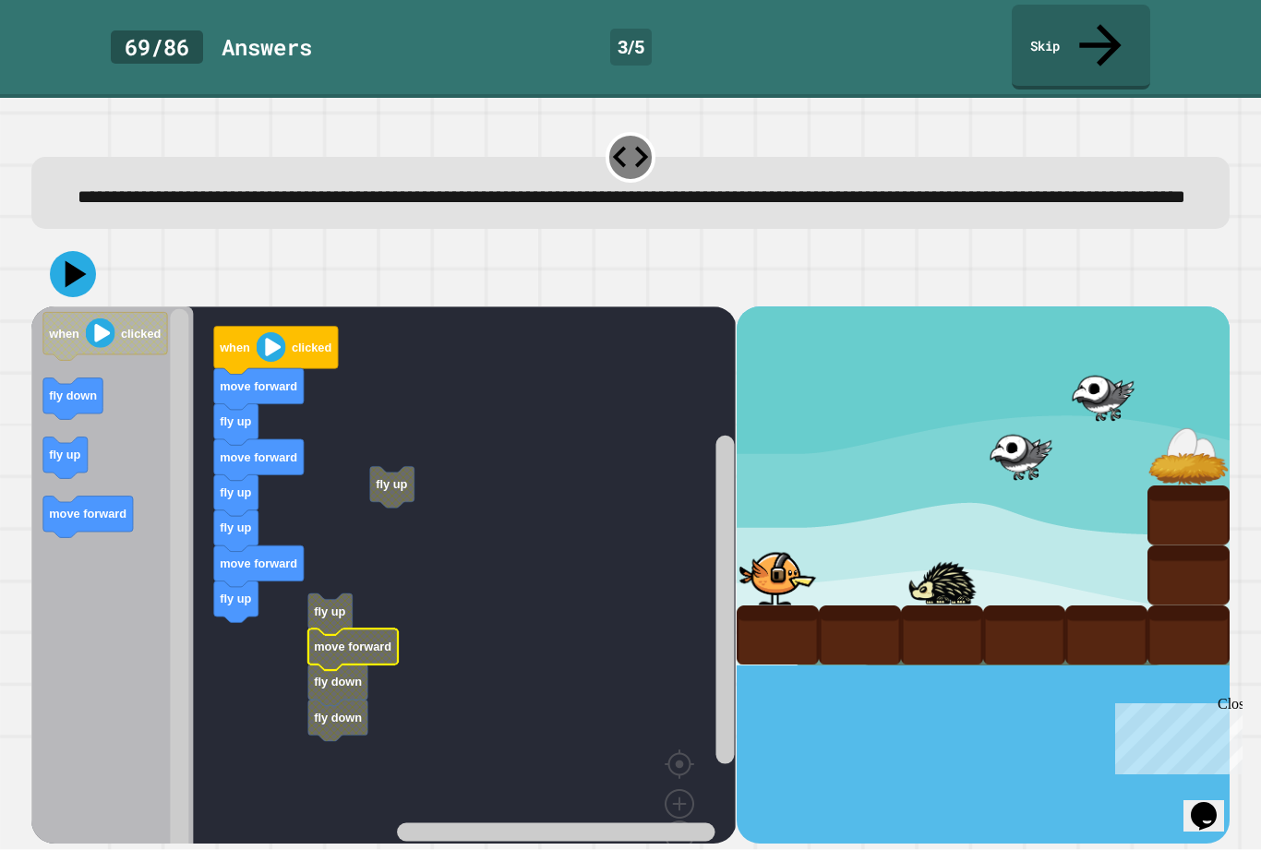
click at [331, 651] on icon "Blockly Workspace" at bounding box center [353, 650] width 90 height 42
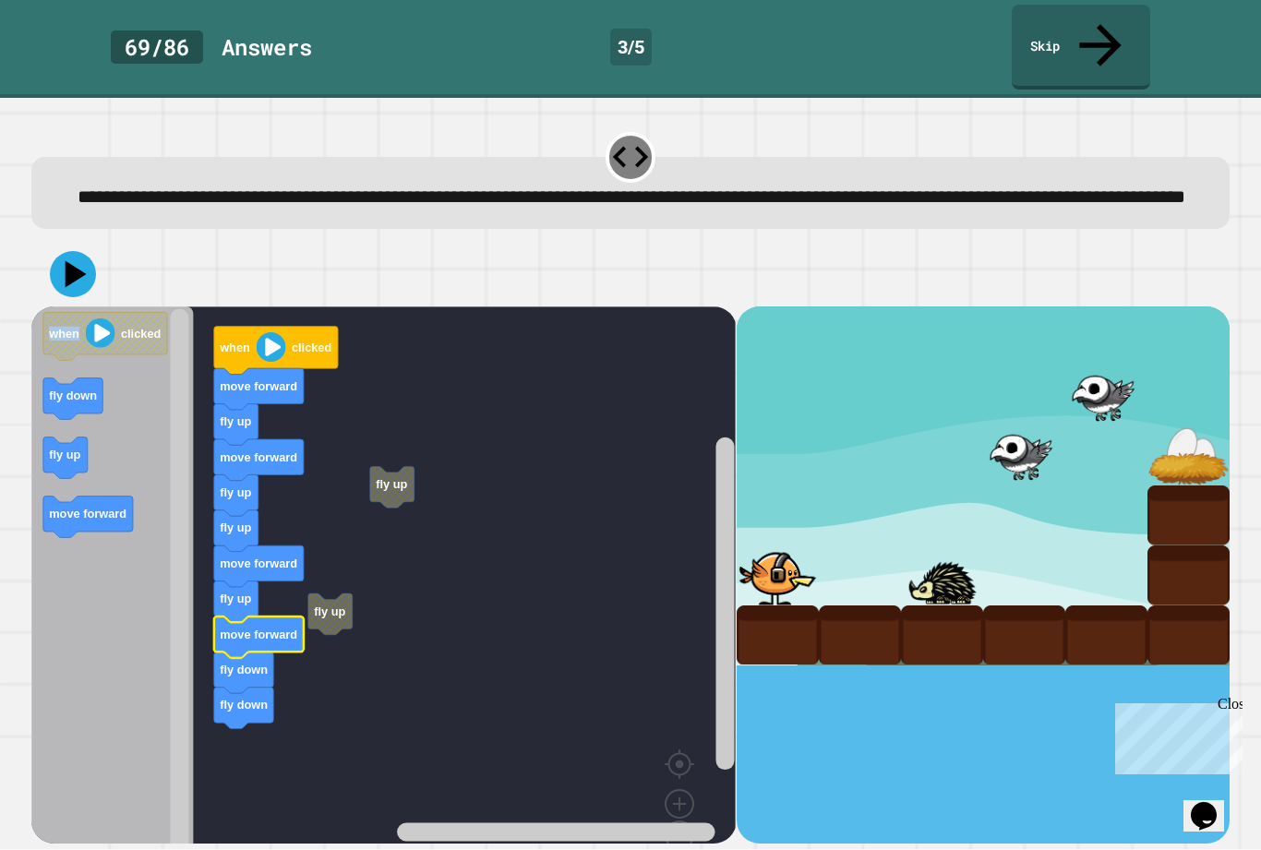
click at [469, 541] on rect "Blockly Workspace" at bounding box center [383, 599] width 704 height 585
click at [88, 283] on icon at bounding box center [73, 274] width 46 height 46
click at [263, 334] on image "Blockly Workspace" at bounding box center [272, 347] width 30 height 30
click at [53, 258] on button at bounding box center [73, 274] width 46 height 46
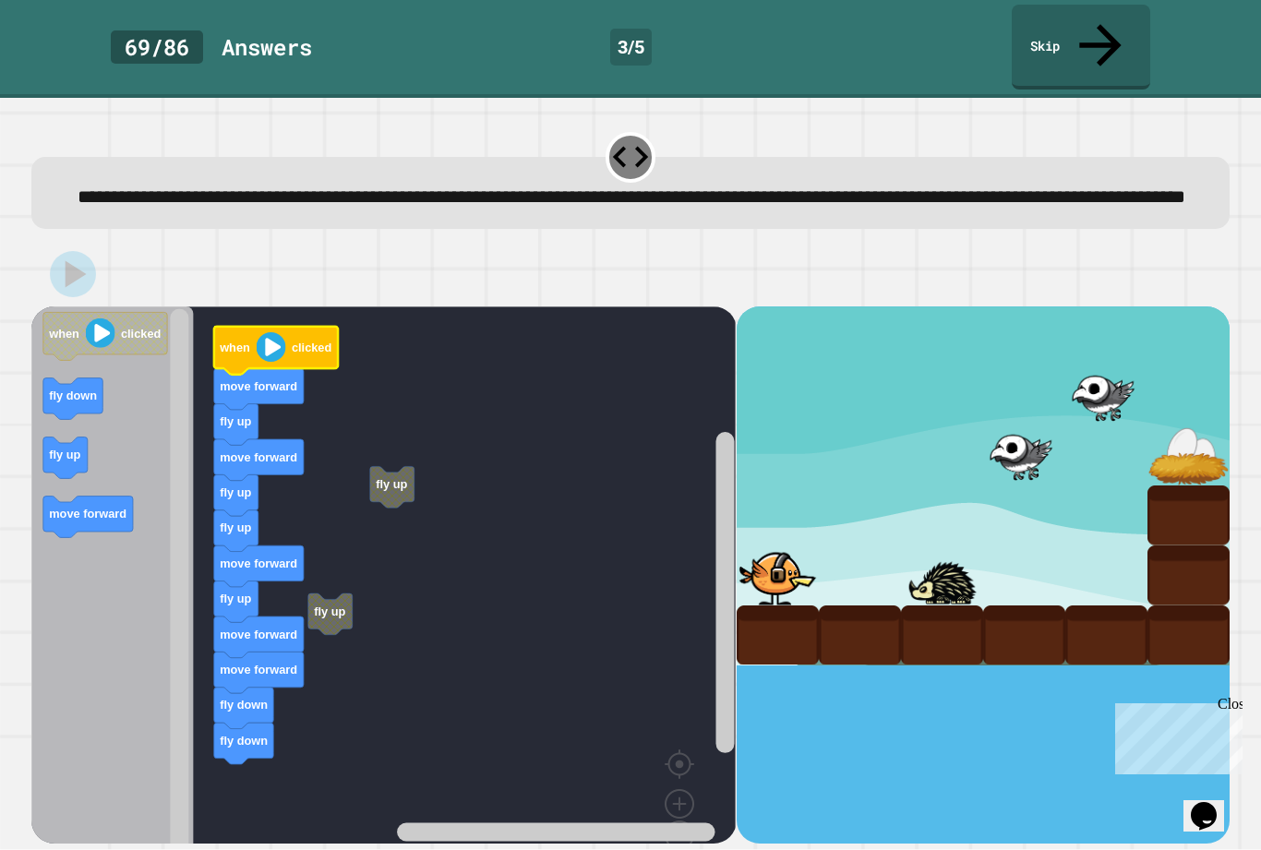
click at [266, 346] on image "Blockly Workspace" at bounding box center [272, 347] width 30 height 30
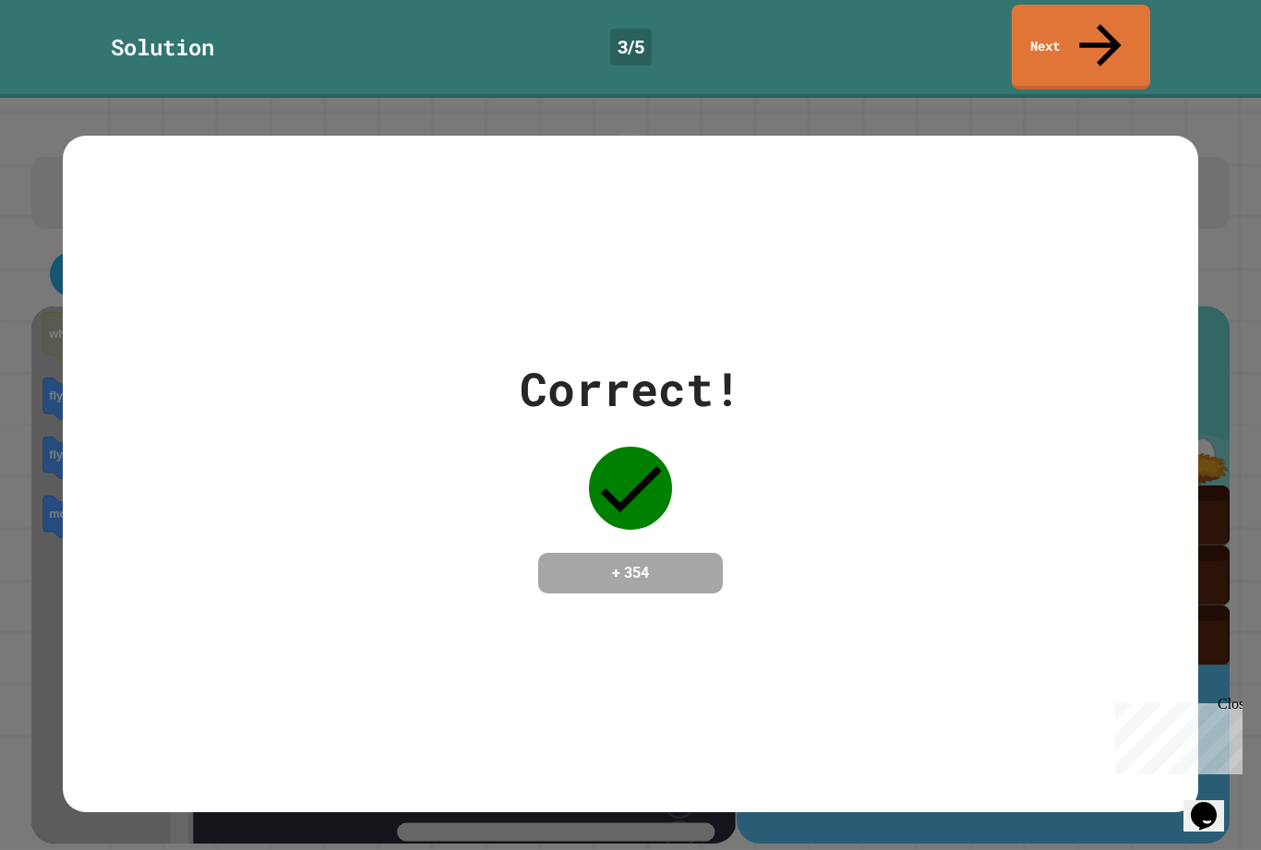
click at [1100, 42] on link "Next" at bounding box center [1081, 47] width 138 height 85
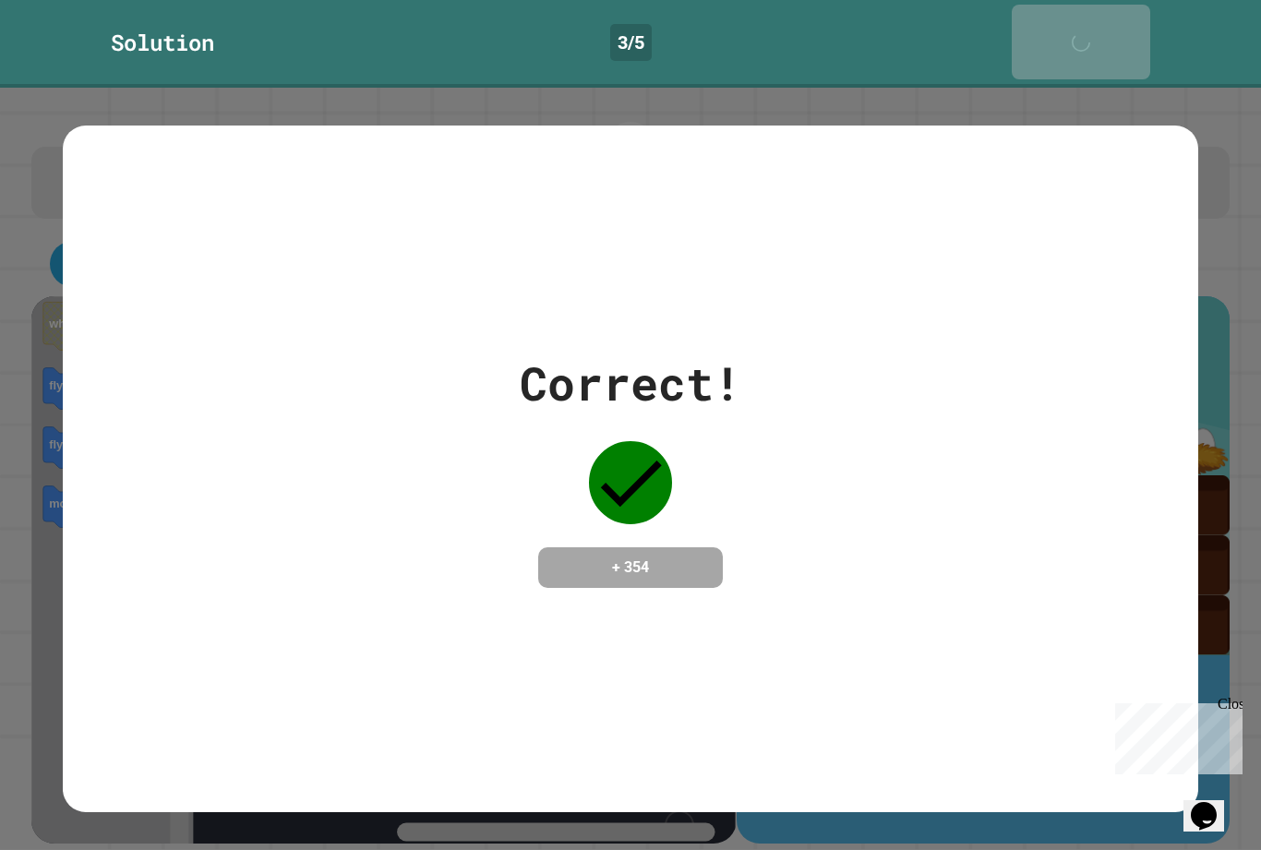
click at [1105, 48] on div "Solution 3 / 5 Next" at bounding box center [630, 44] width 1261 height 88
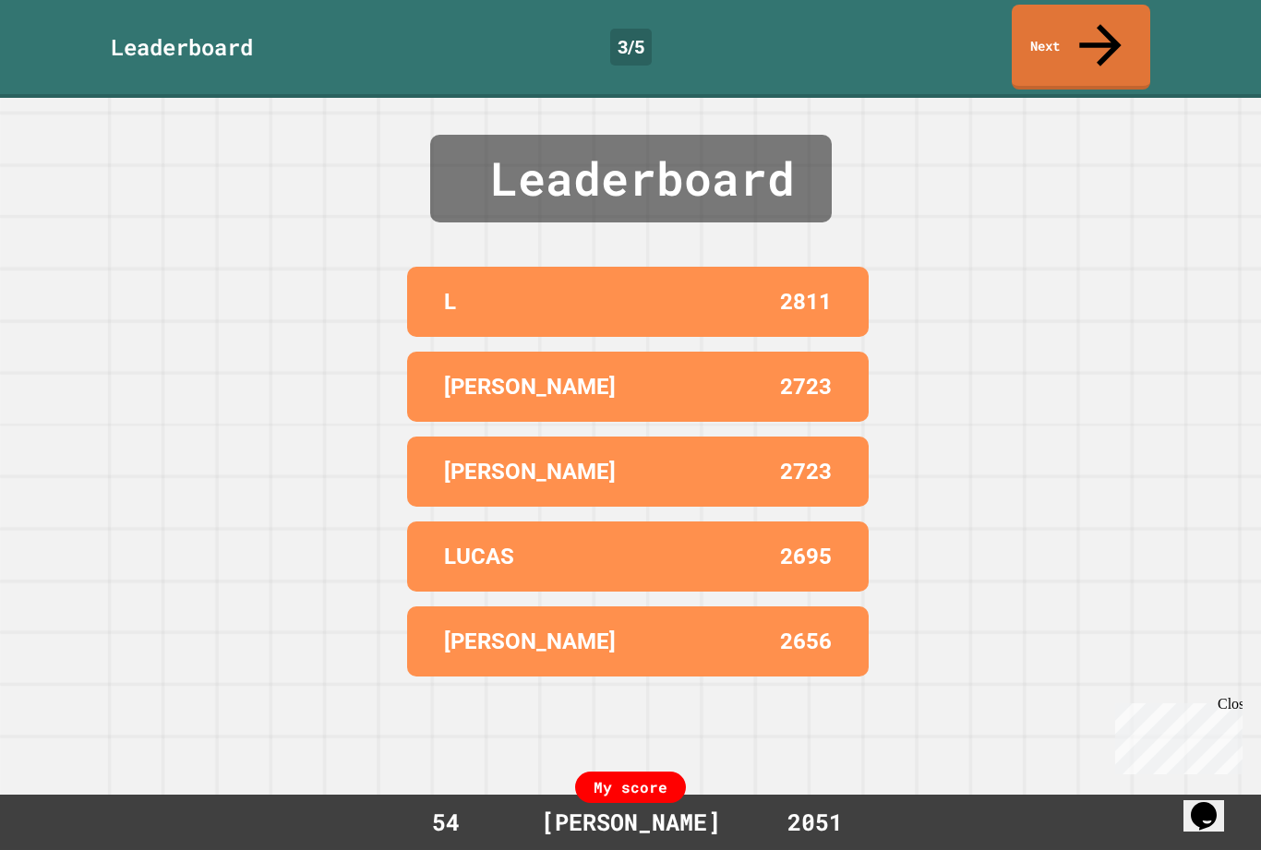
click at [1124, 29] on link "Next" at bounding box center [1081, 47] width 138 height 85
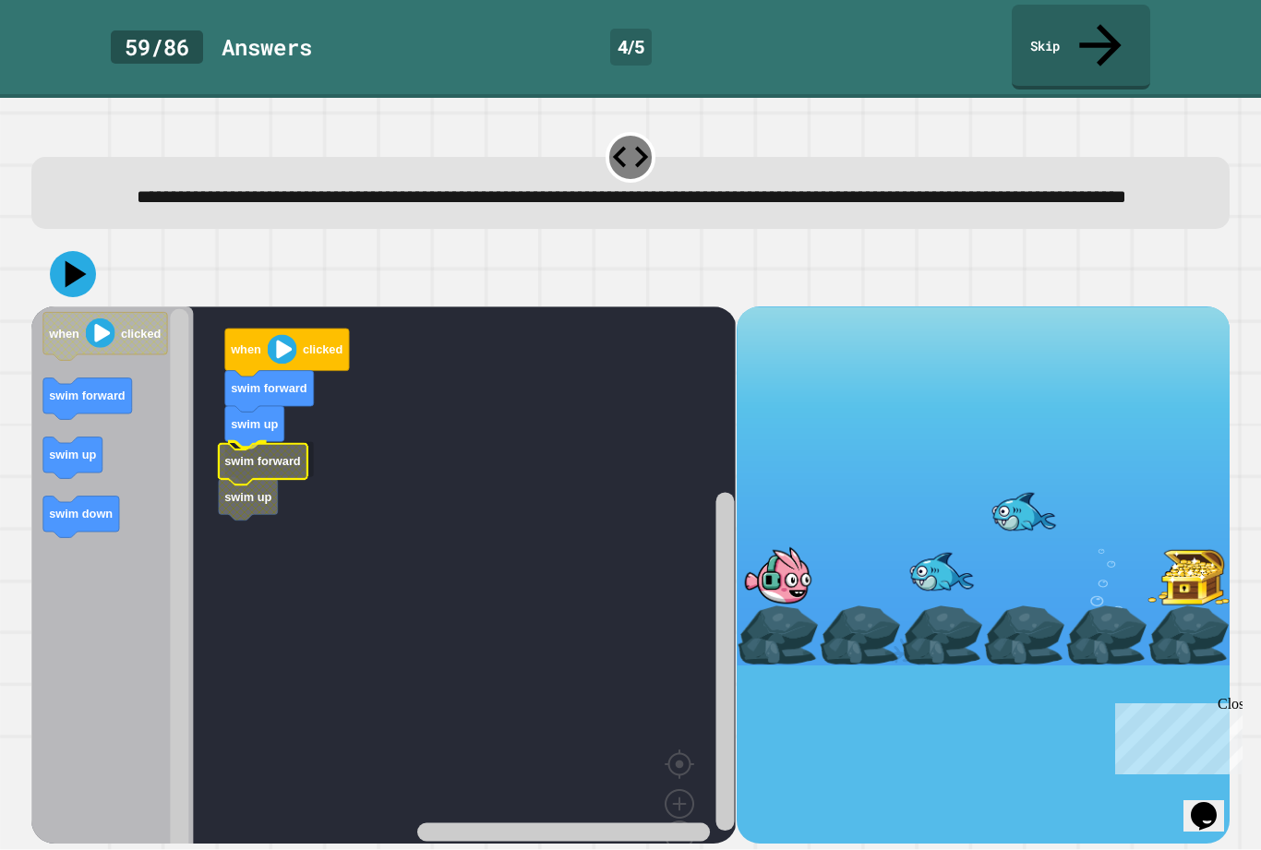
click at [280, 462] on icon "Blockly Workspace" at bounding box center [263, 465] width 89 height 42
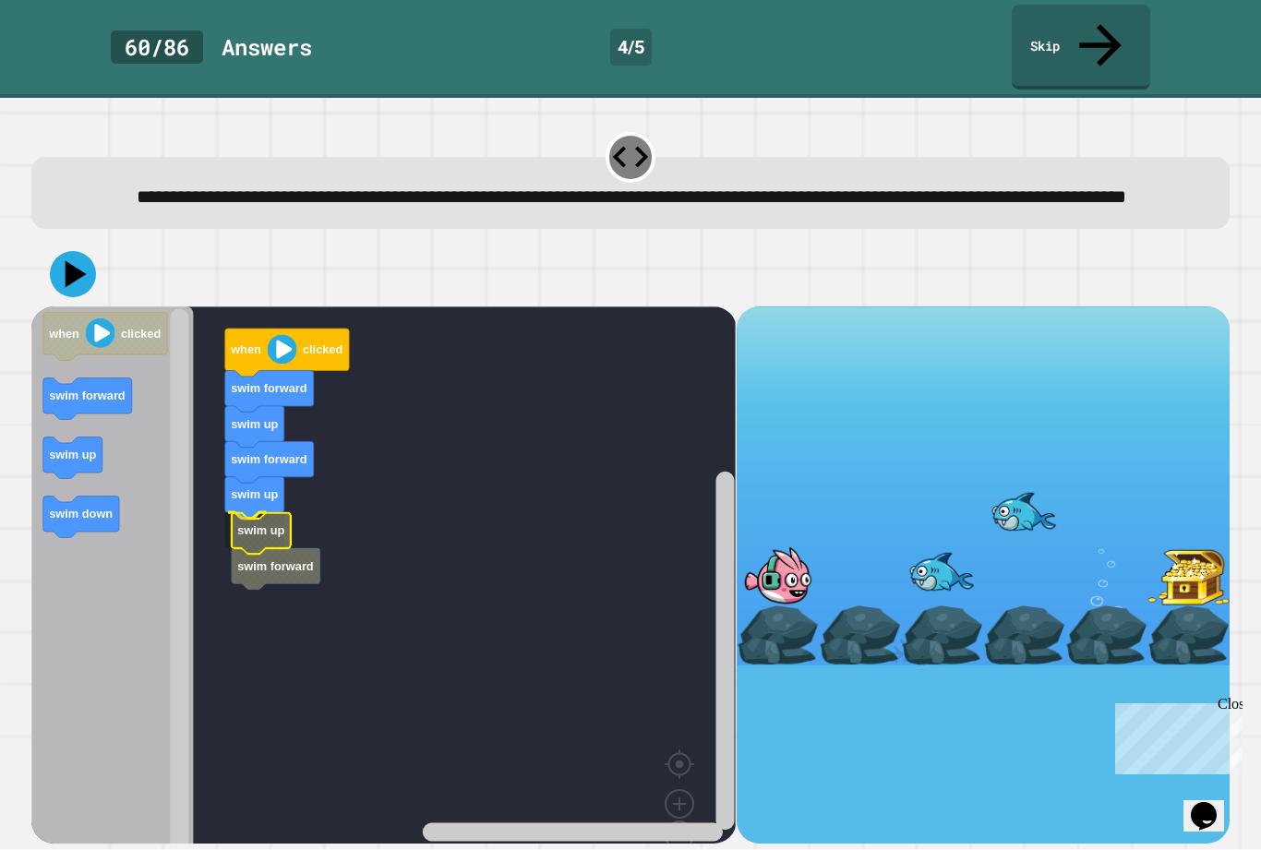
click at [232, 514] on icon "Blockly Workspace" at bounding box center [261, 534] width 59 height 42
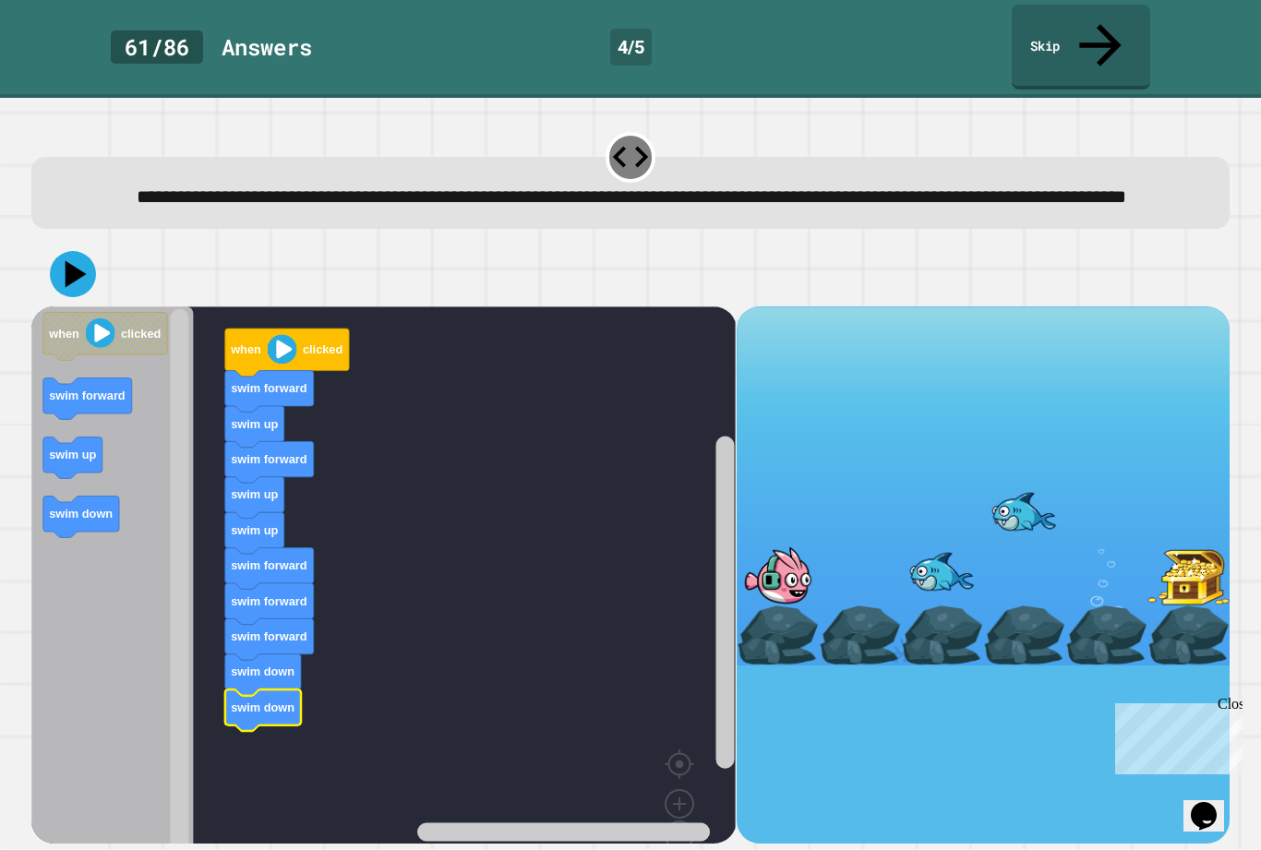
click at [65, 259] on icon at bounding box center [73, 274] width 46 height 46
click at [116, 322] on icon "Blockly Workspace" at bounding box center [105, 336] width 124 height 48
click at [53, 262] on button at bounding box center [73, 274] width 46 height 46
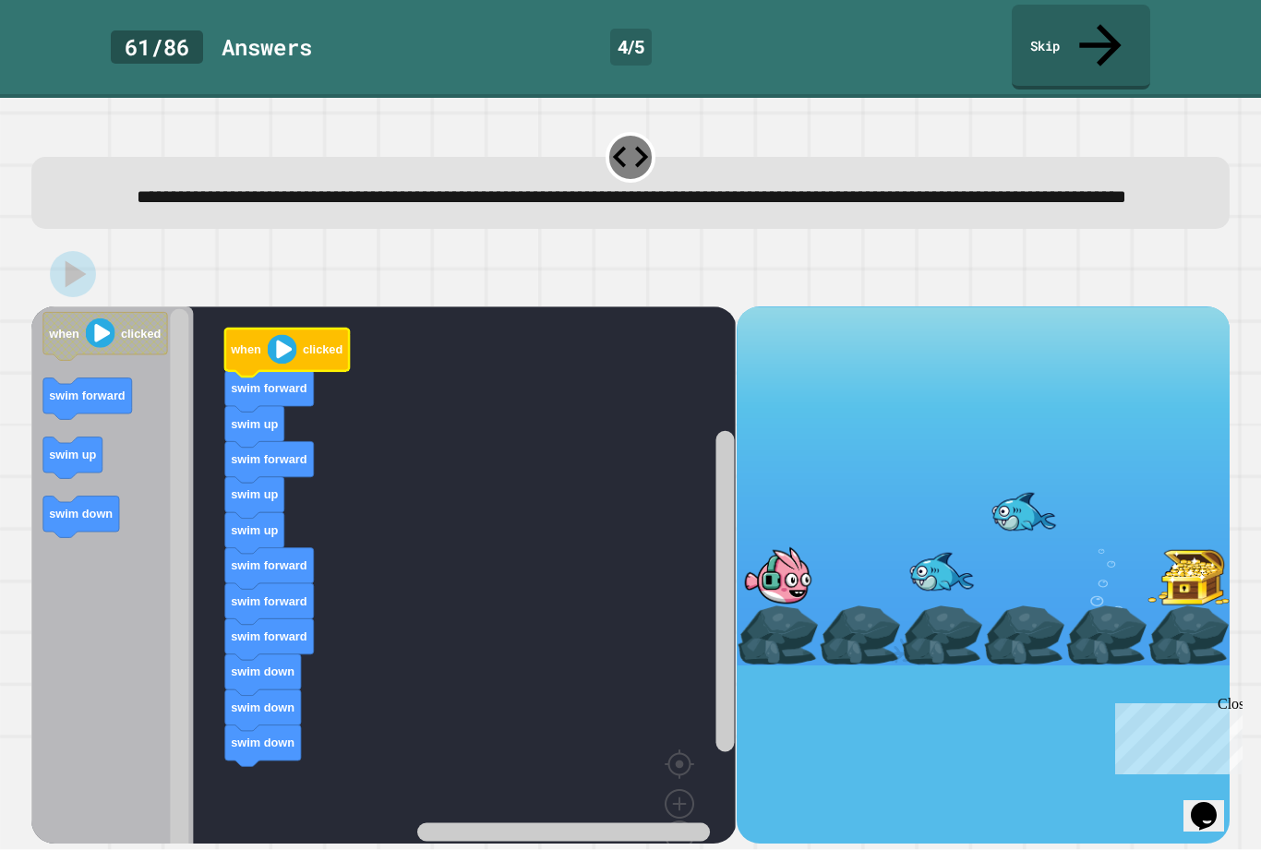
click at [246, 350] on text "when" at bounding box center [245, 350] width 31 height 14
click at [94, 283] on div at bounding box center [630, 274] width 1198 height 65
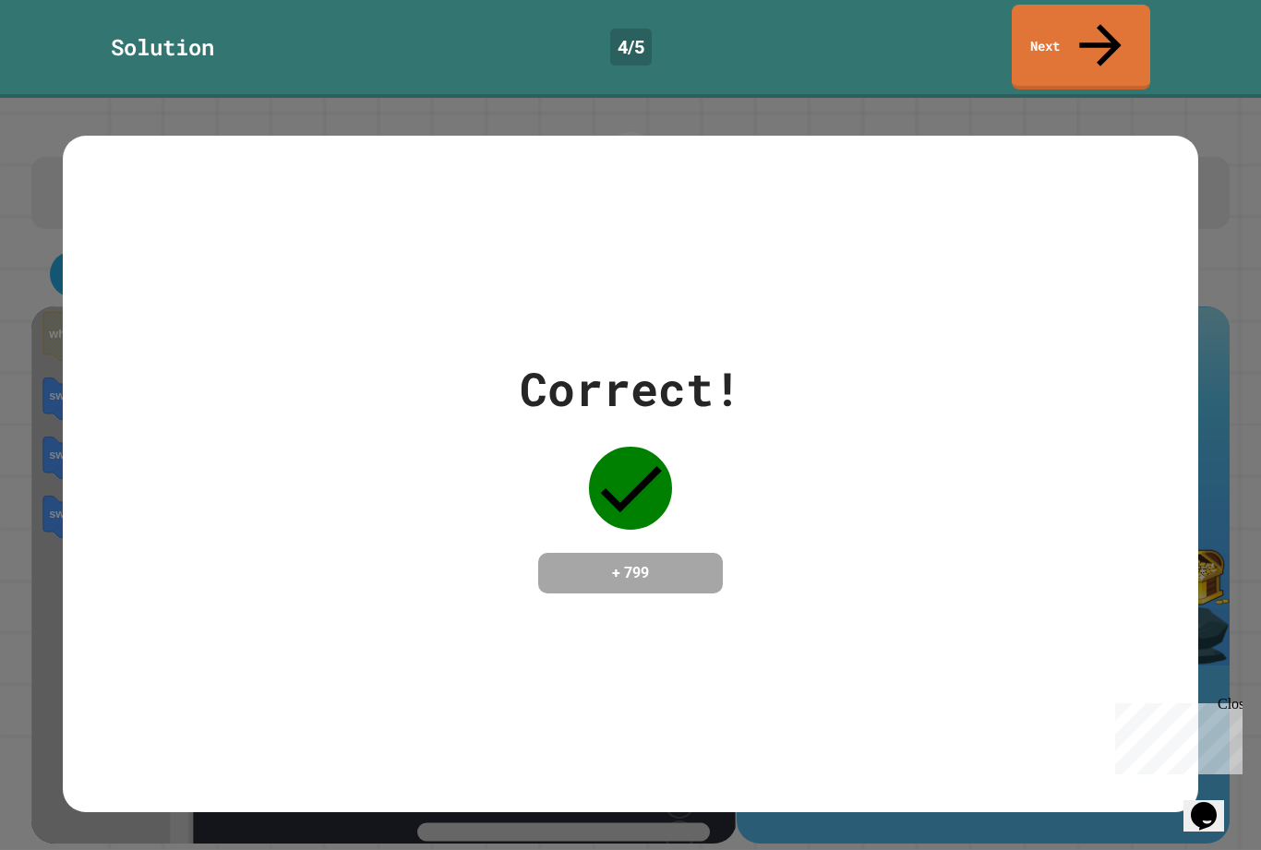
click at [1076, 7] on link "Next" at bounding box center [1081, 47] width 138 height 85
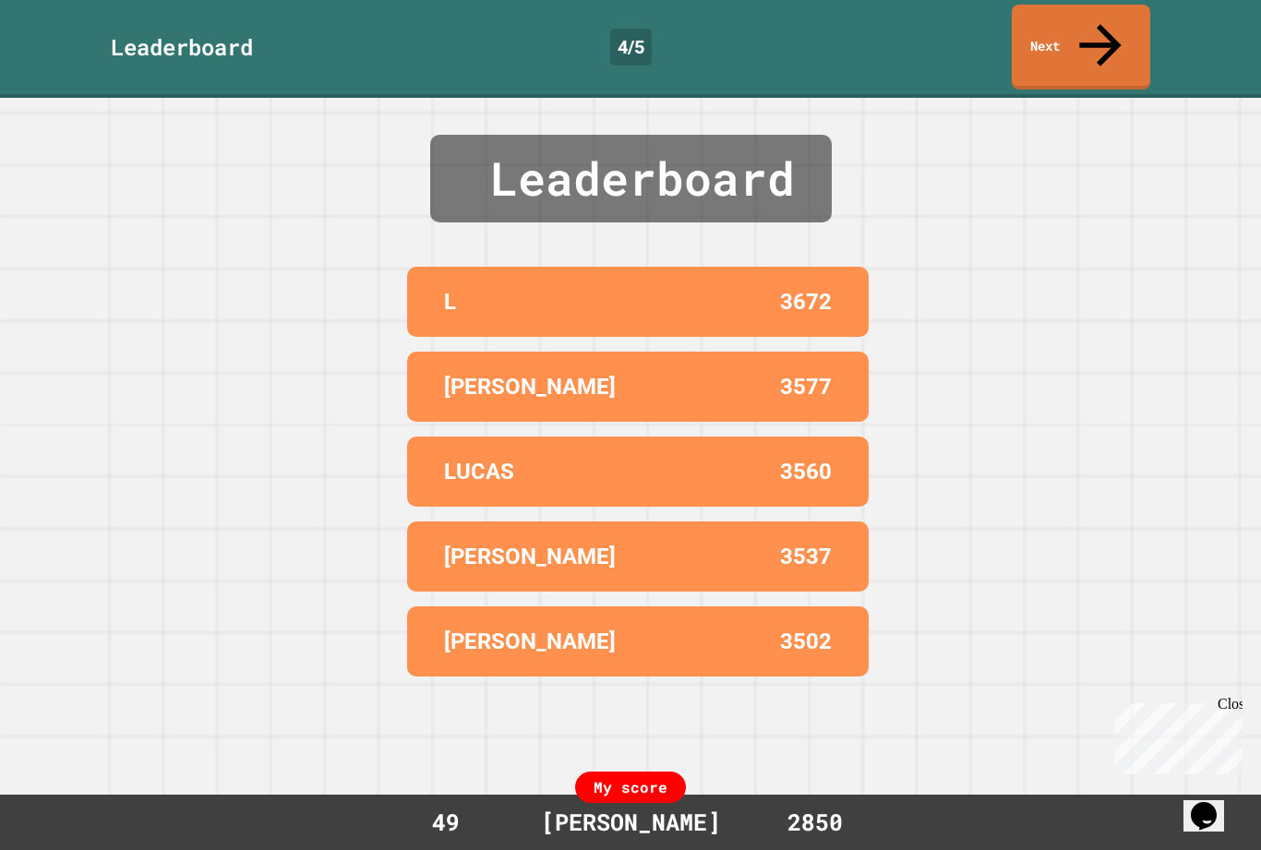
click at [1066, 32] on link "Next" at bounding box center [1081, 47] width 138 height 85
